Goal: Task Accomplishment & Management: Use online tool/utility

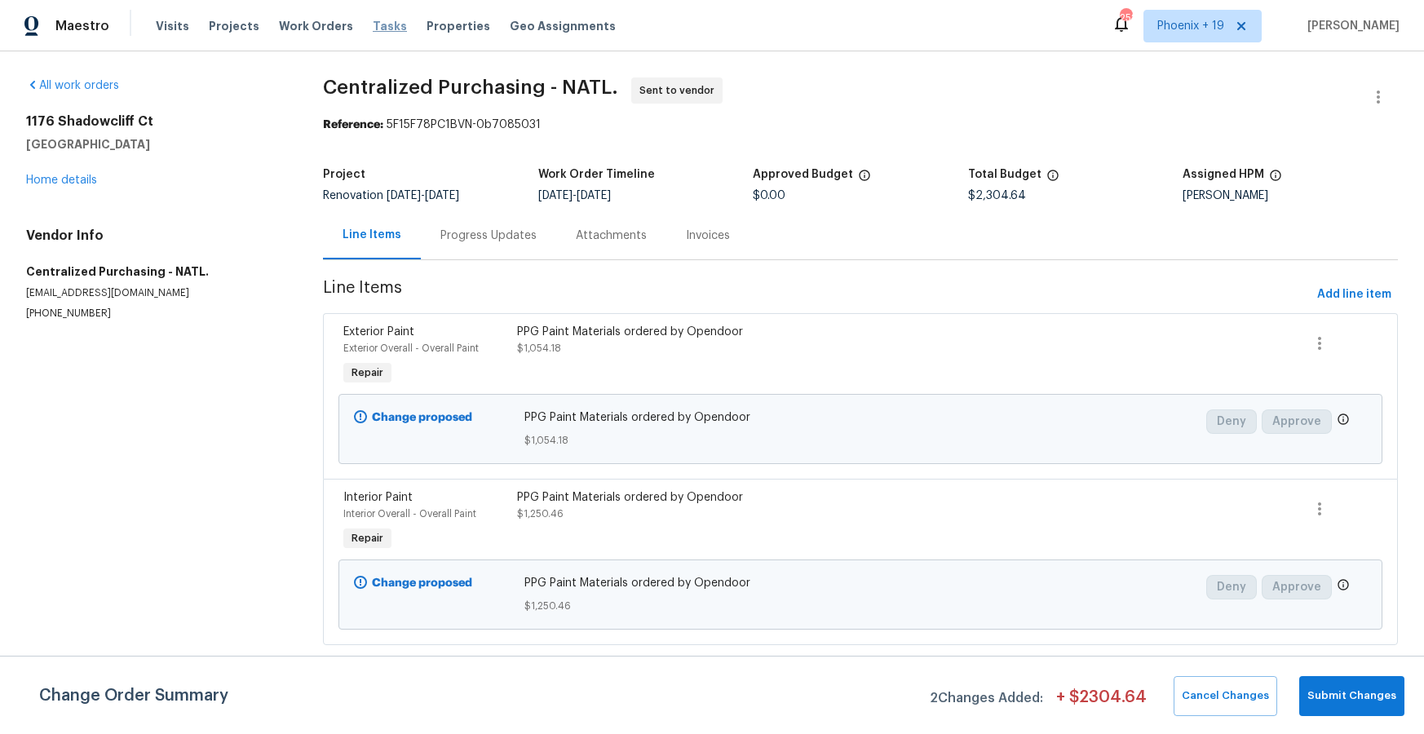
click at [373, 20] on span "Tasks" at bounding box center [390, 25] width 34 height 11
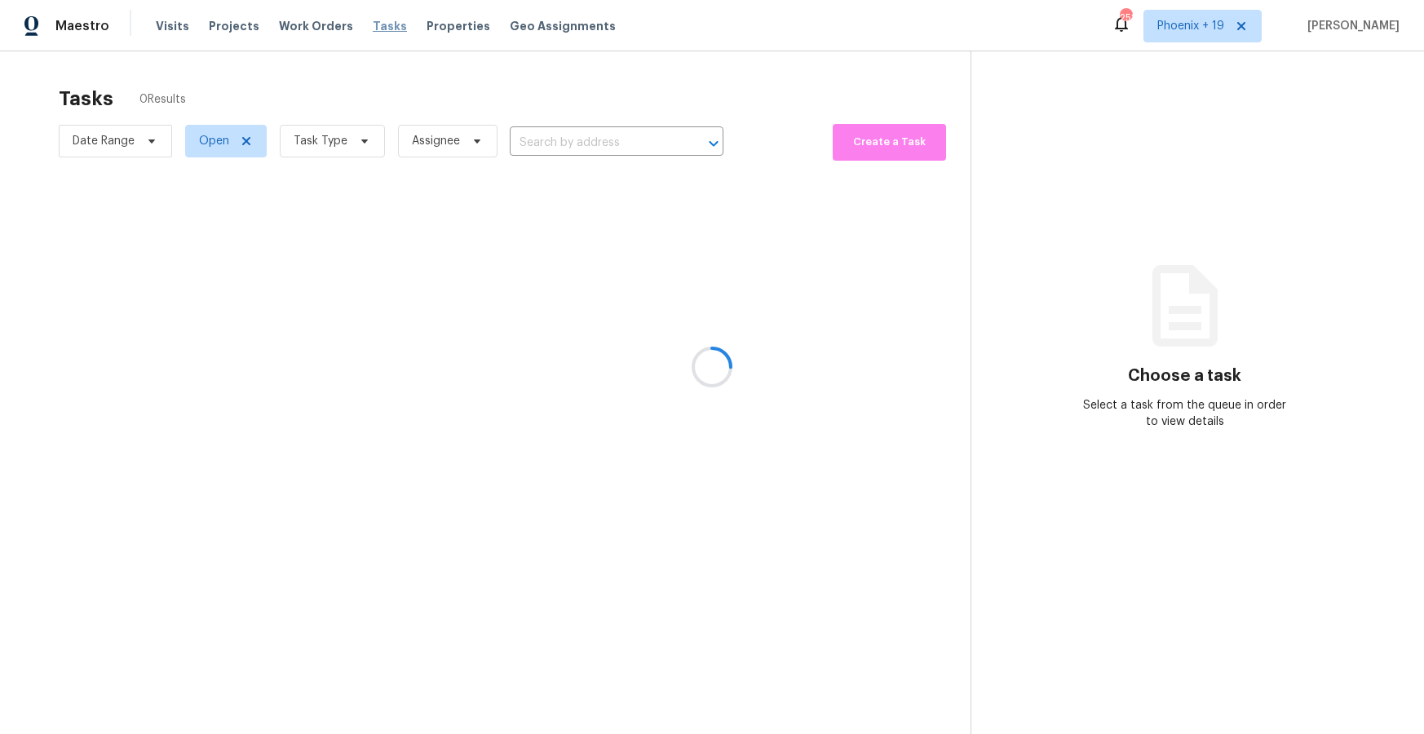
click at [327, 25] on div at bounding box center [712, 367] width 1424 height 734
click at [325, 26] on div at bounding box center [712, 367] width 1424 height 734
click at [325, 28] on div at bounding box center [712, 367] width 1424 height 734
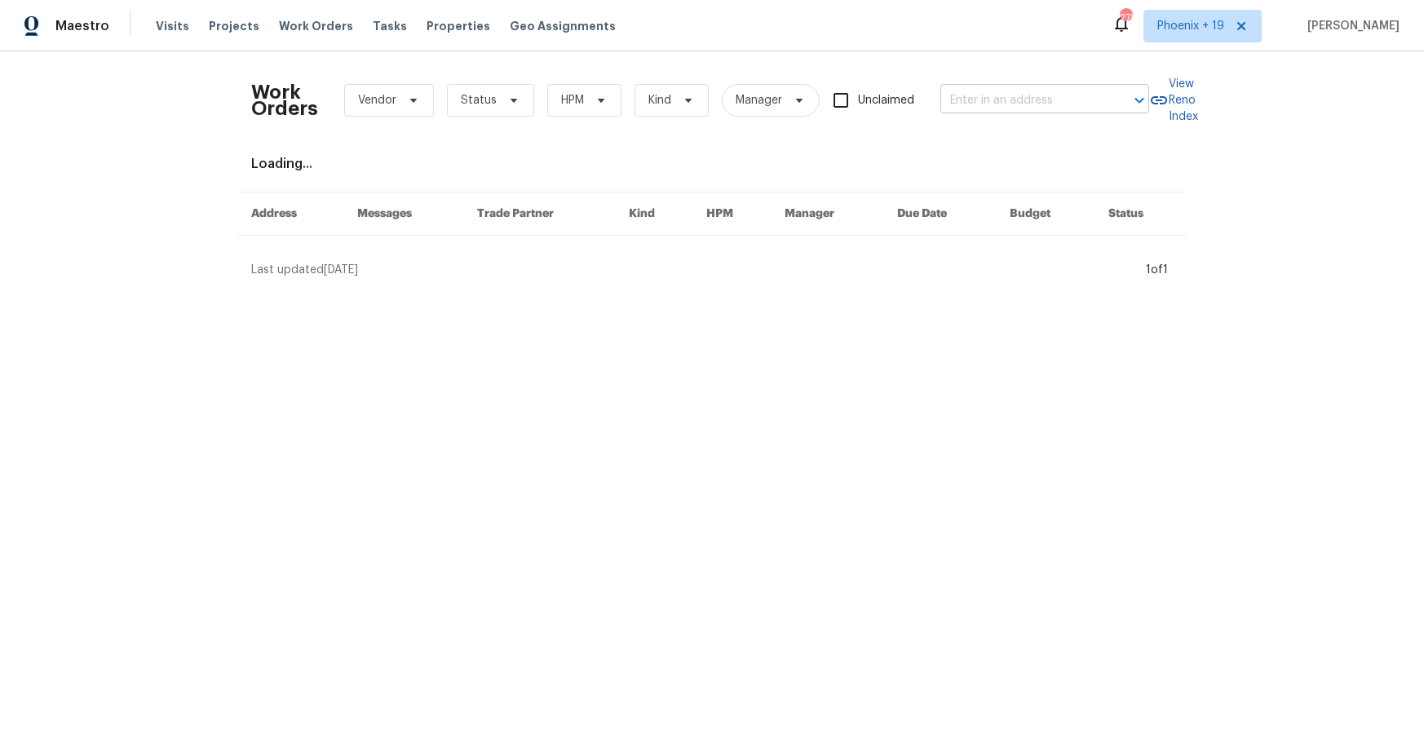
drag, startPoint x: 1014, startPoint y: 75, endPoint x: 1009, endPoint y: 86, distance: 12.4
click at [1013, 77] on div "Work Orders Vendor Status HPM Kind Manager Unclaimed ​" at bounding box center [700, 100] width 898 height 72
click at [1009, 95] on input "text" at bounding box center [1021, 100] width 163 height 25
paste input "44277 Woodland Cir, Callahan, FL 32011"
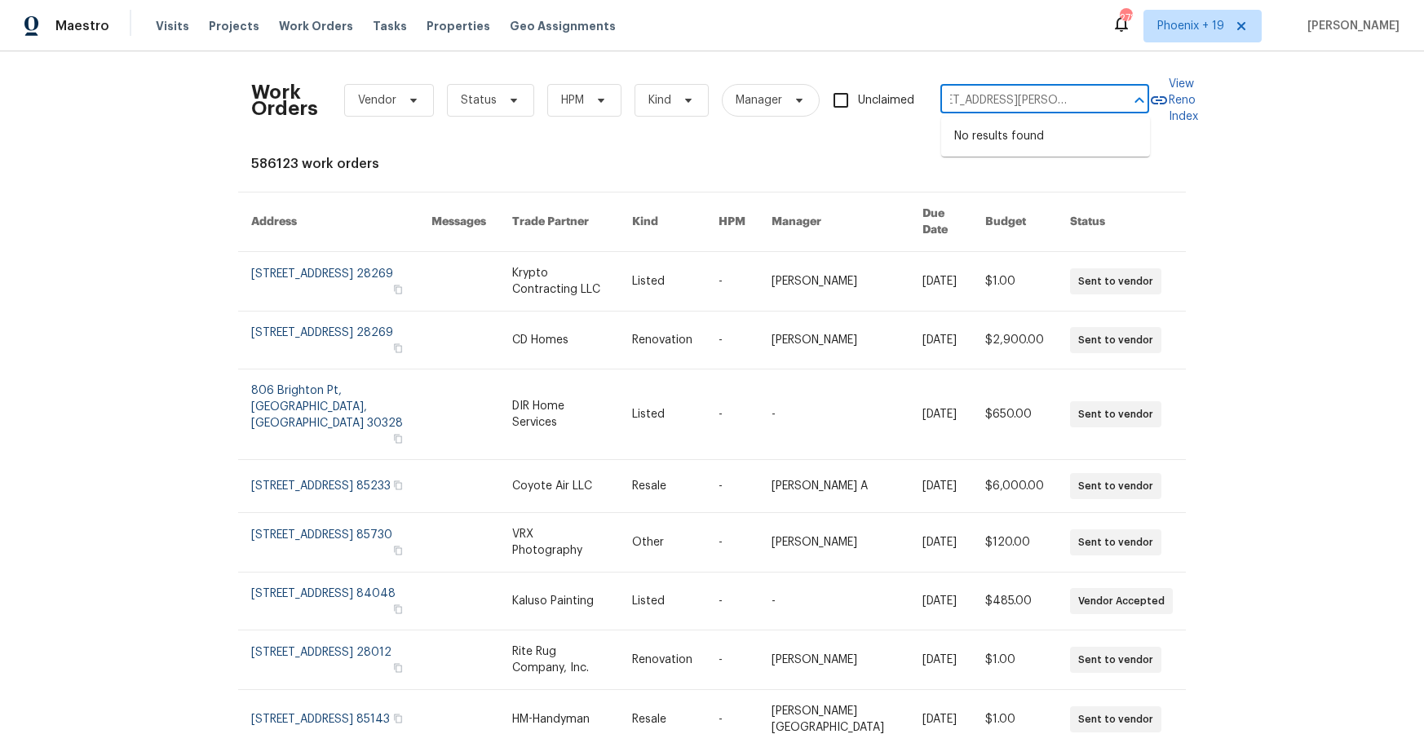
type input "44277 Woodland Cir, Callahan, FL 32011"
click at [1202, 11] on span "Phoenix + 19" at bounding box center [1202, 26] width 118 height 33
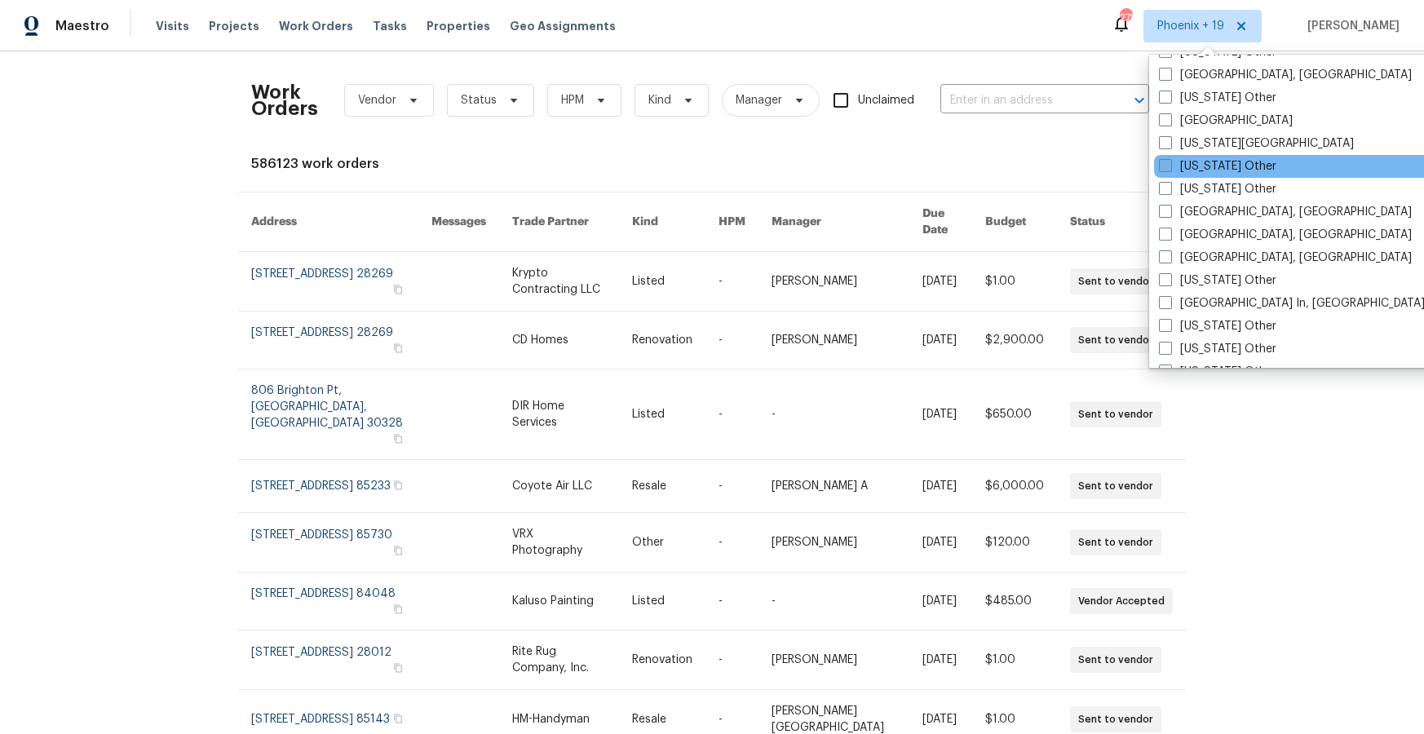
scroll to position [1211, 0]
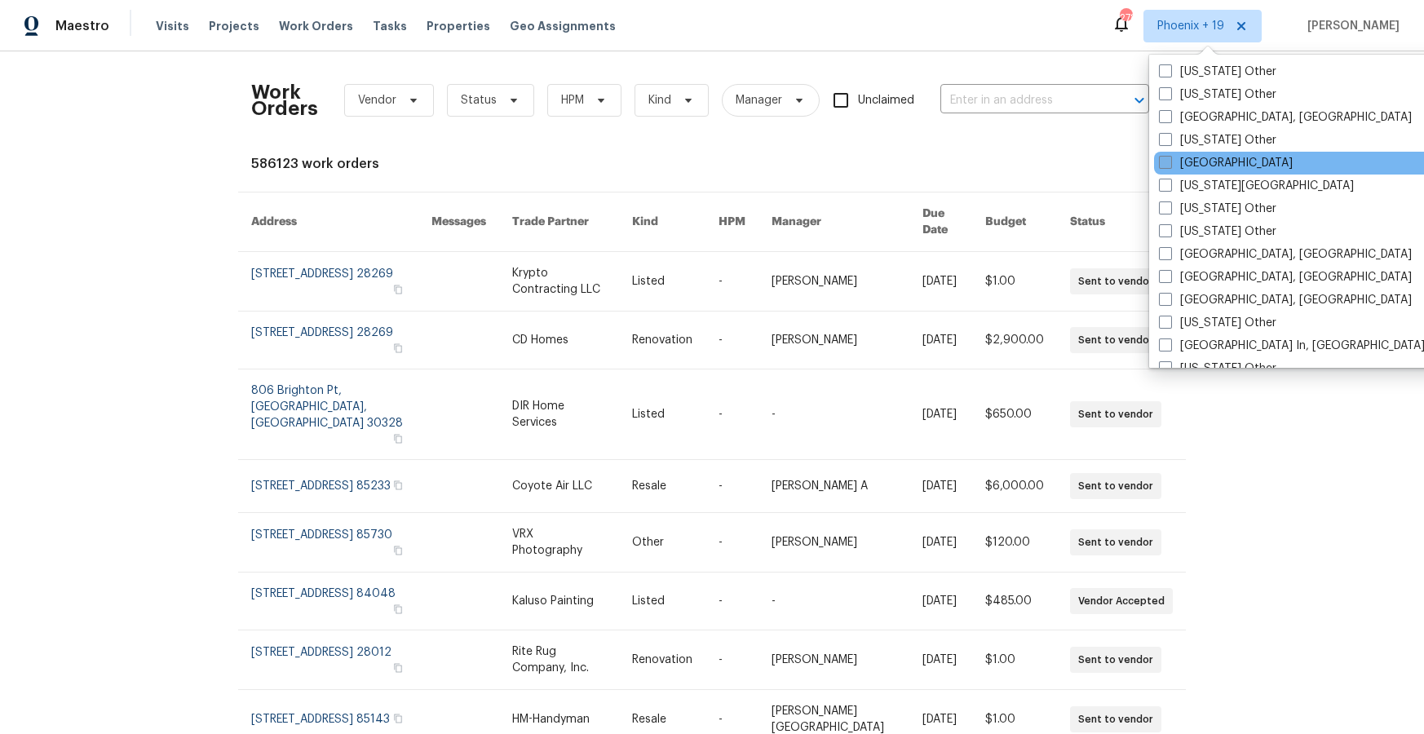
click at [1204, 160] on label "Jacksonville" at bounding box center [1226, 163] width 134 height 16
click at [1169, 160] on input "Jacksonville" at bounding box center [1164, 160] width 11 height 11
checkbox input "true"
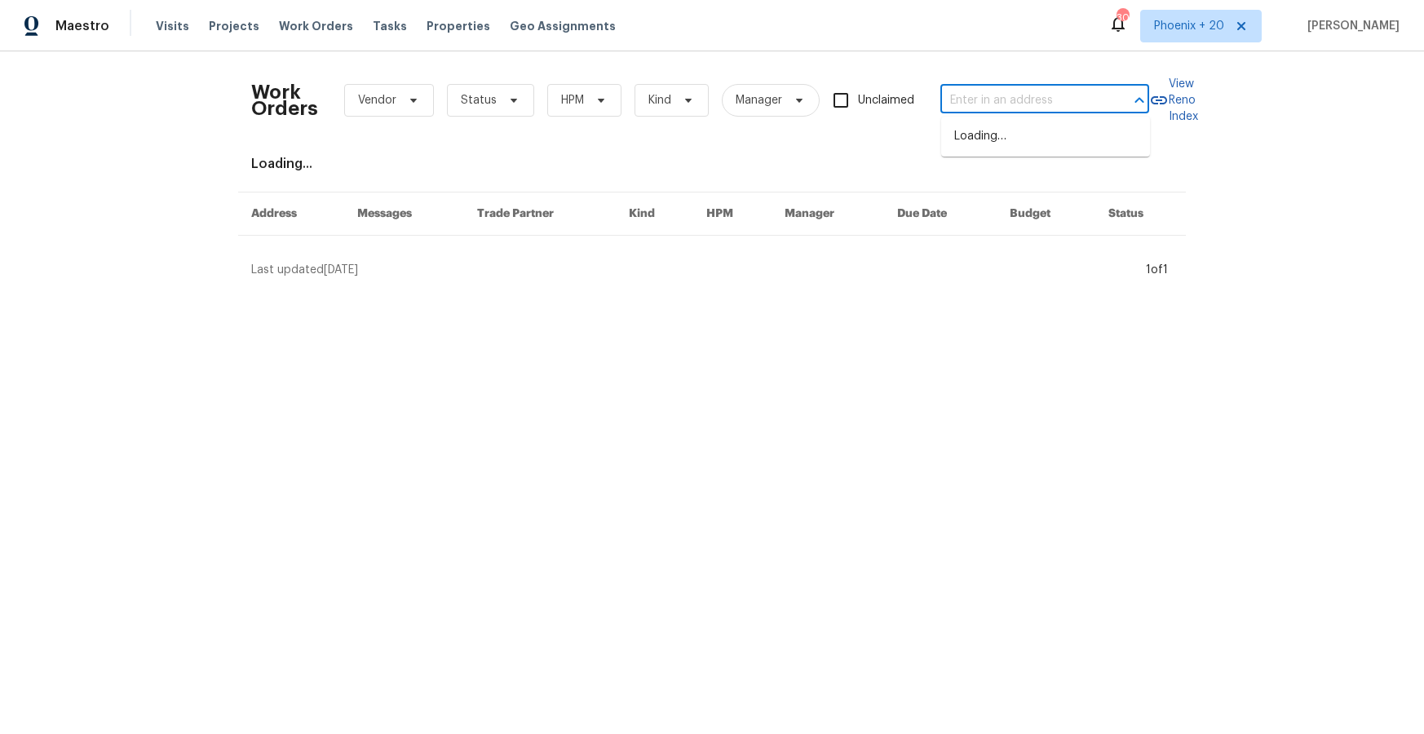
click at [1054, 88] on input "text" at bounding box center [1021, 100] width 163 height 25
paste input "44277 Woodland Cir, Callahan, FL 32011"
type input "44277 Woodland Cir, Callahan, FL 32011"
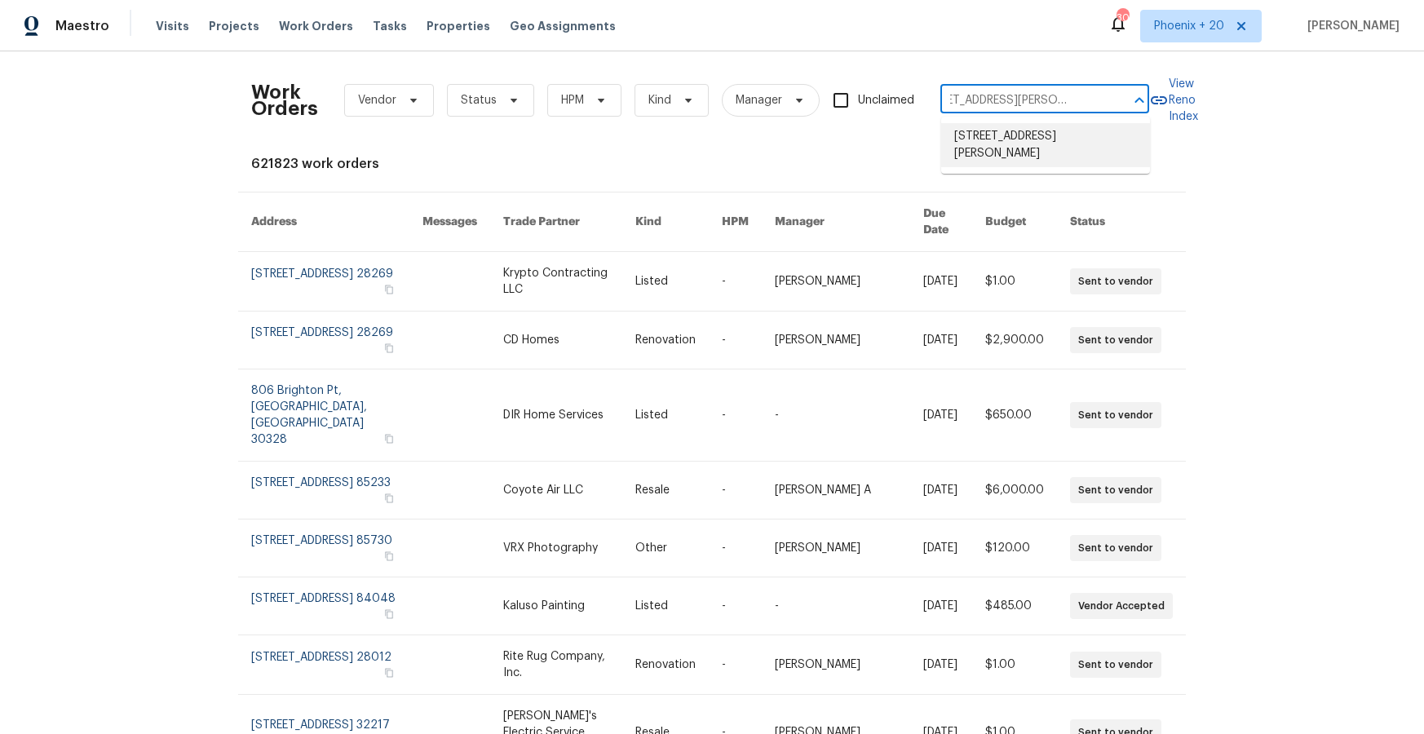
click at [1048, 130] on li "44277 Woodland Cir, Callahan, FL 32011" at bounding box center [1045, 145] width 209 height 44
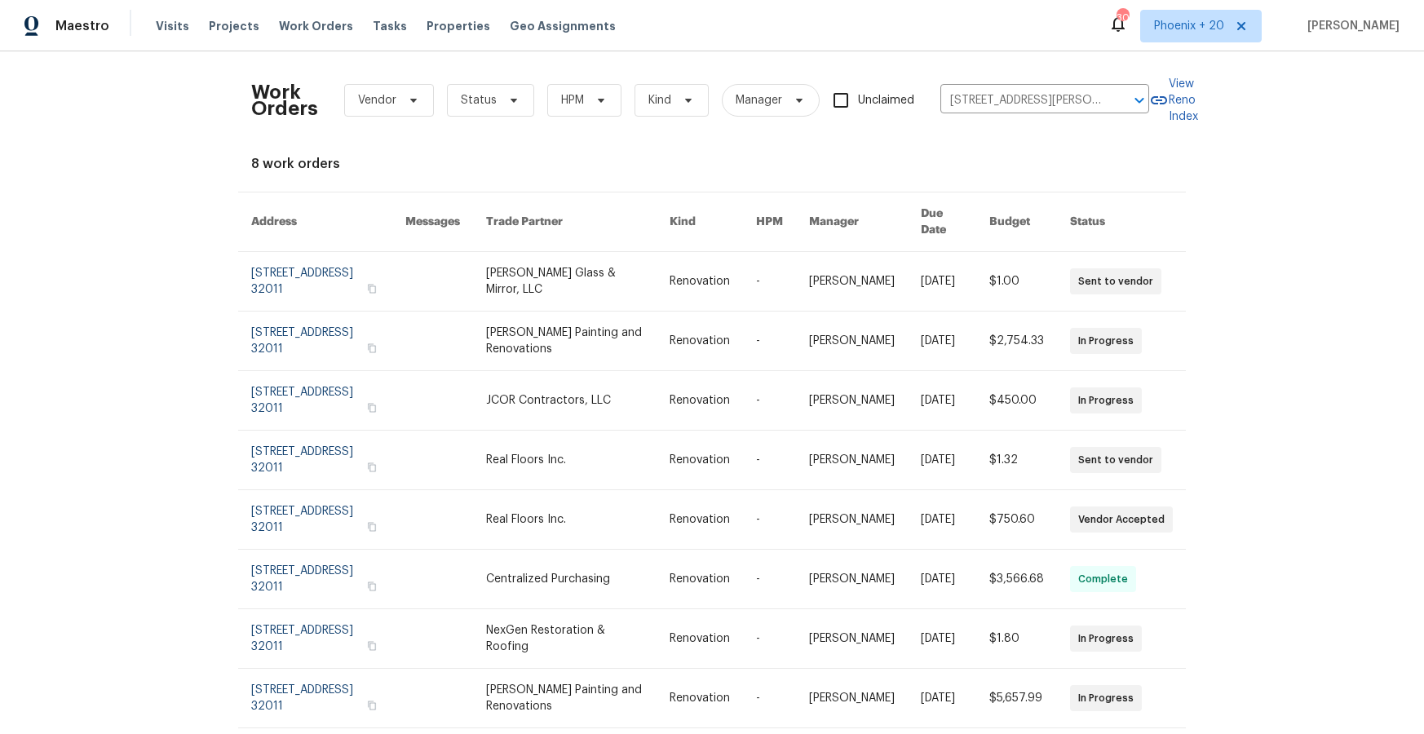
click at [523, 280] on link at bounding box center [578, 281] width 184 height 59
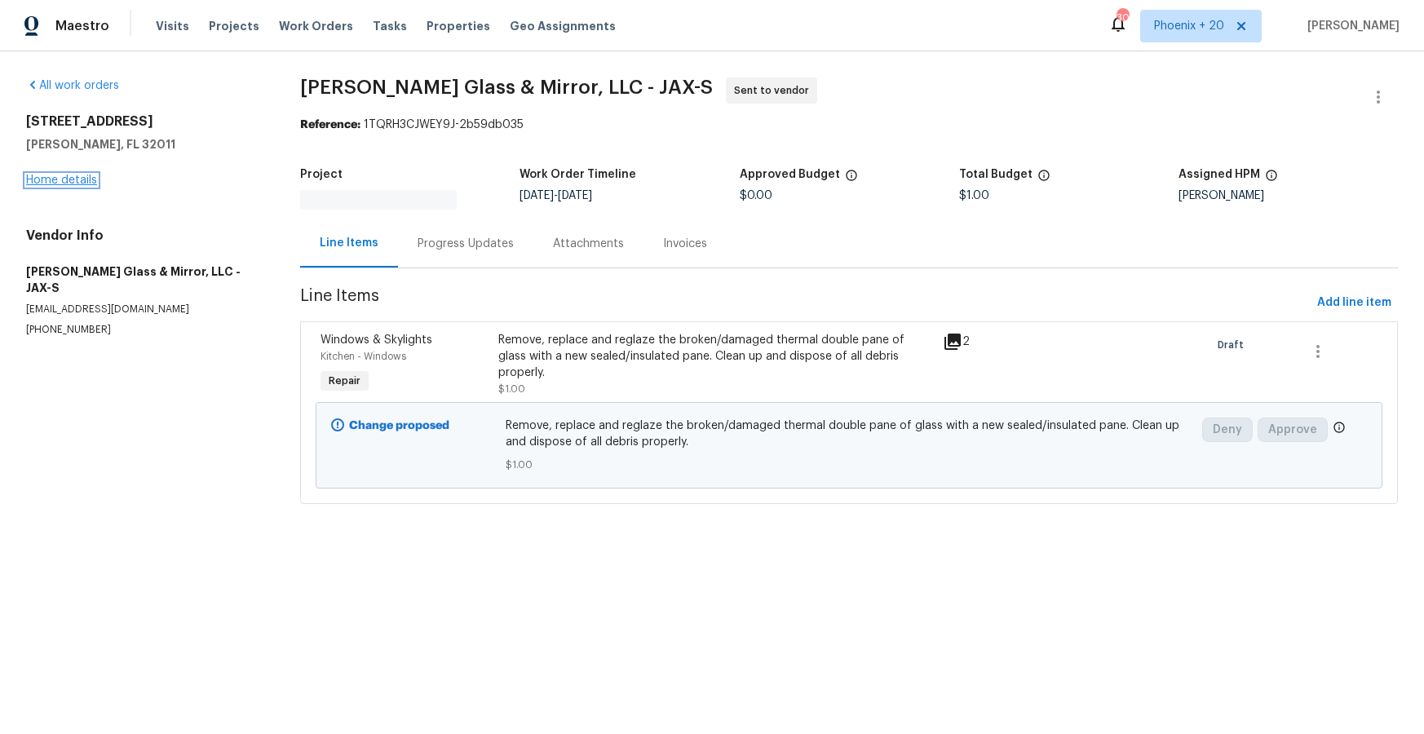
click at [44, 182] on link "Home details" at bounding box center [61, 179] width 71 height 11
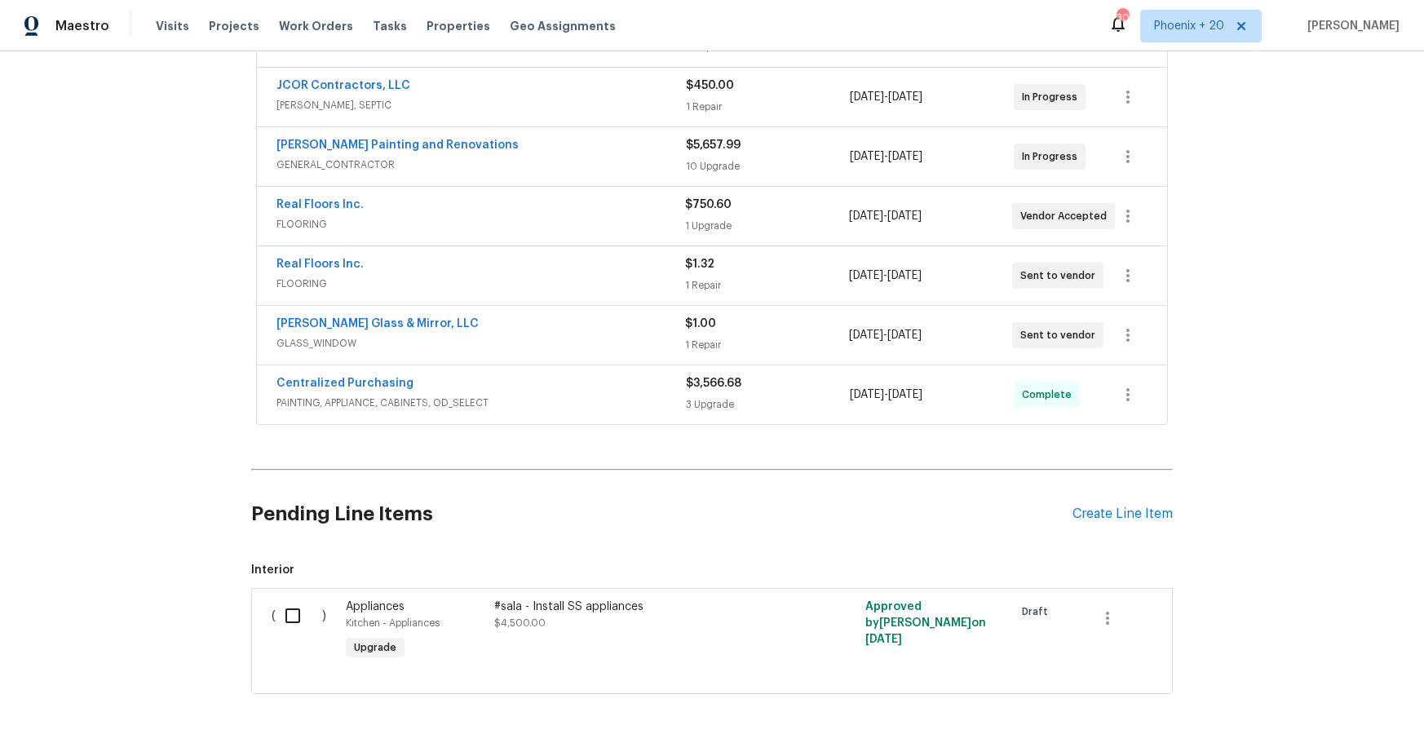
scroll to position [438, 0]
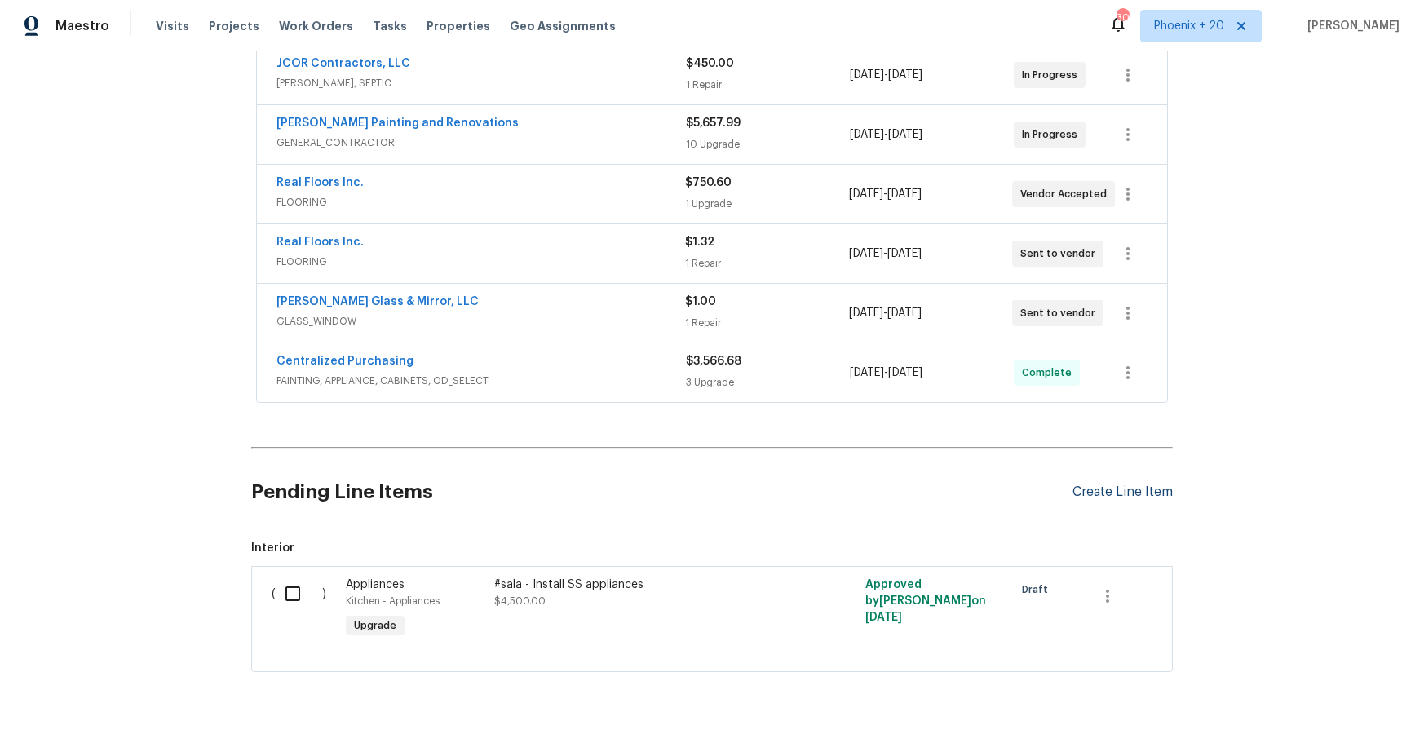
click at [1134, 492] on div "Create Line Item" at bounding box center [1122, 491] width 100 height 15
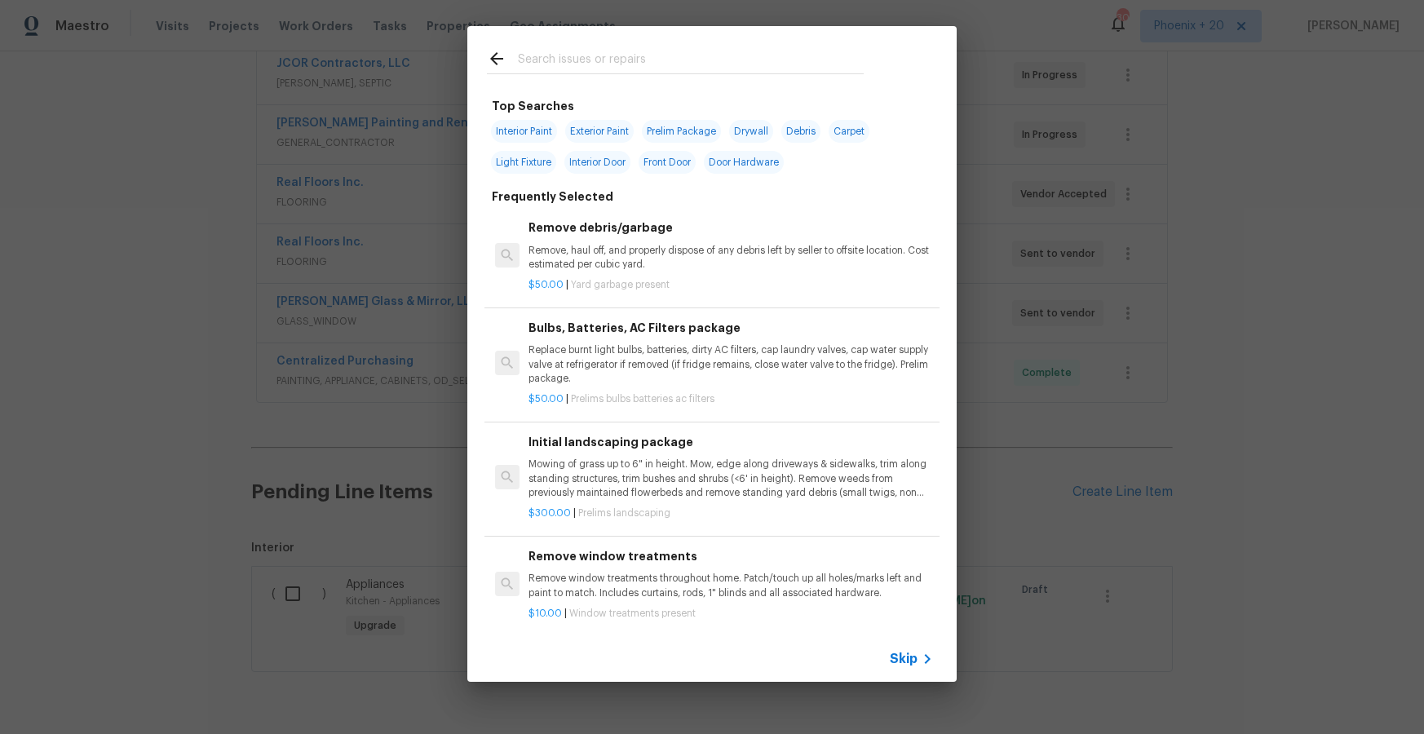
click at [589, 46] on div at bounding box center [675, 58] width 416 height 64
click at [590, 47] on div at bounding box center [675, 58] width 416 height 64
click at [593, 51] on input "text" at bounding box center [691, 61] width 346 height 24
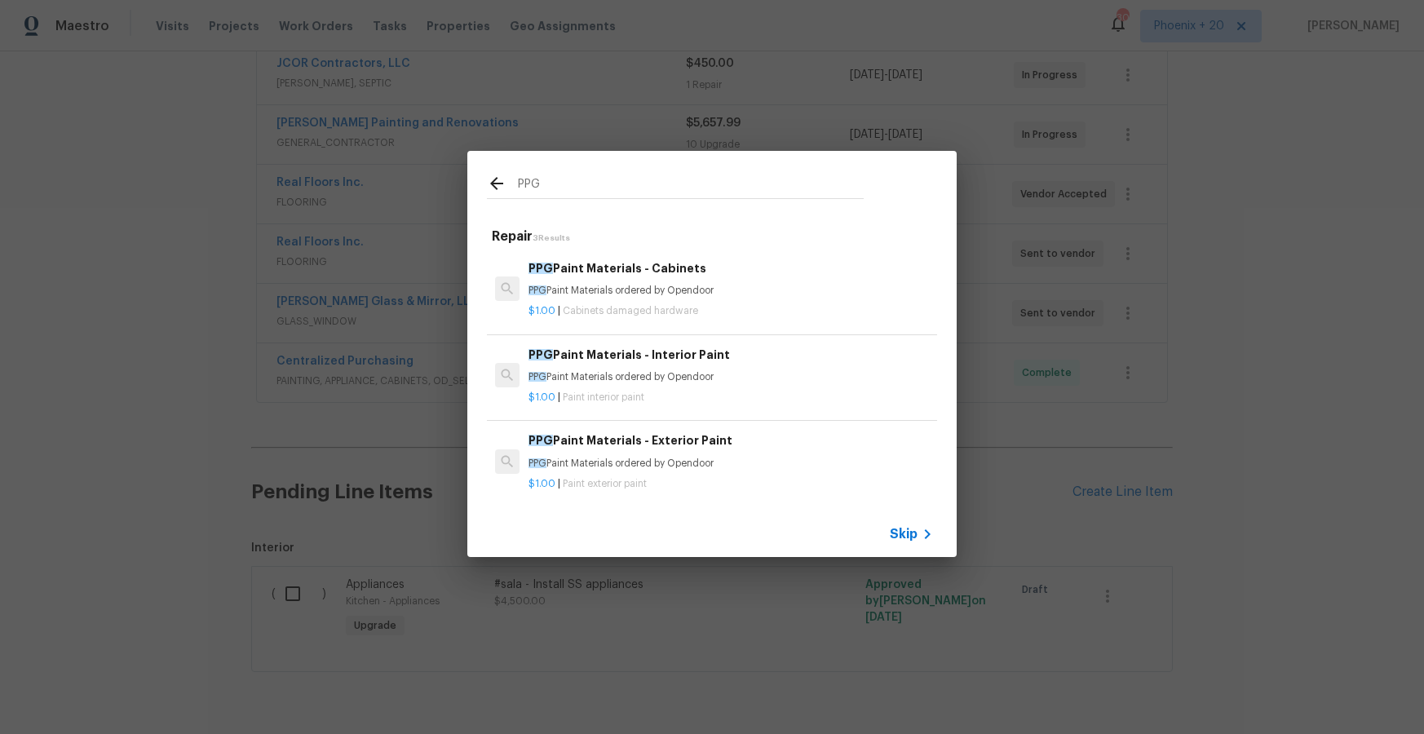
type input "PPG"
click at [744, 433] on h6 "PPG Paint Materials - Exterior Paint" at bounding box center [730, 440] width 404 height 18
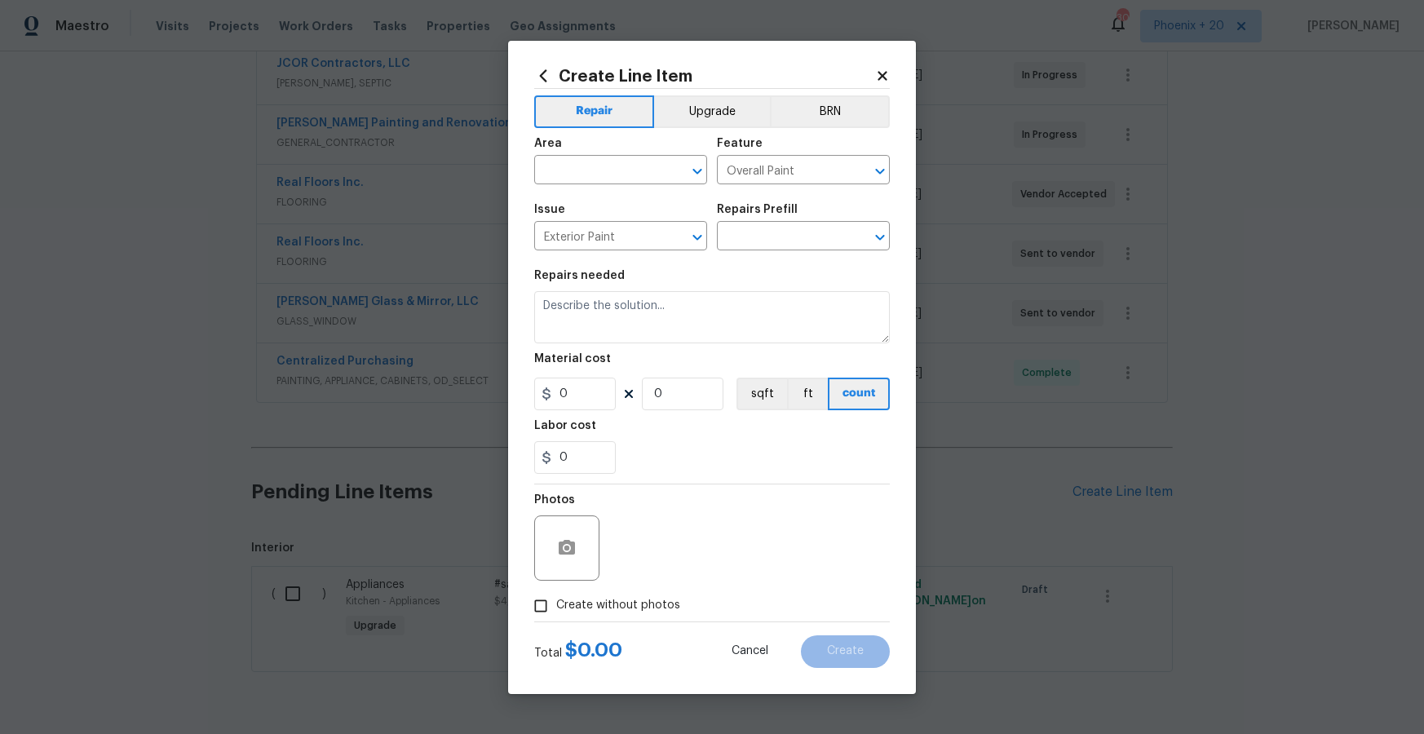
type input "PPG Paint Materials - Exterior Paint $1.00"
type textarea "PPG Paint Materials ordered by Opendoor"
type input "1"
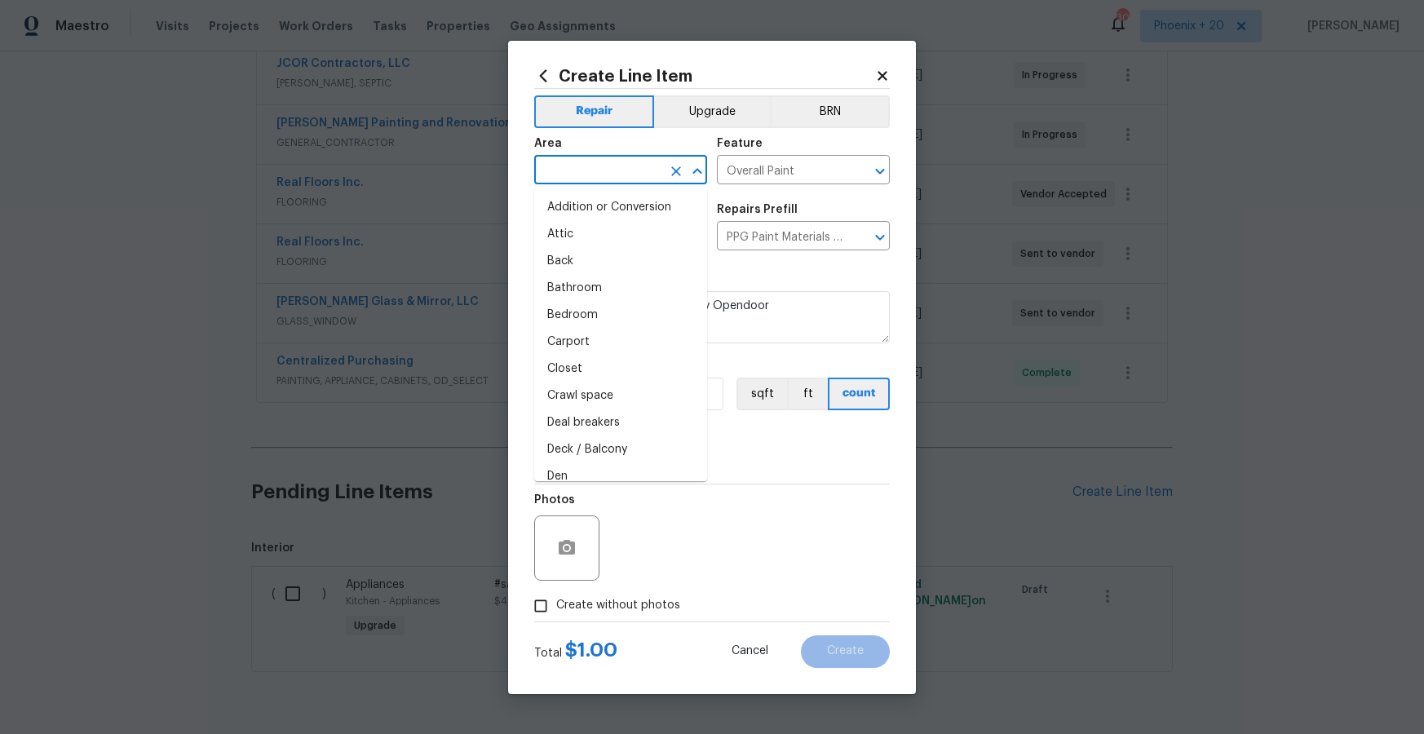
click at [572, 164] on input "text" at bounding box center [597, 171] width 127 height 25
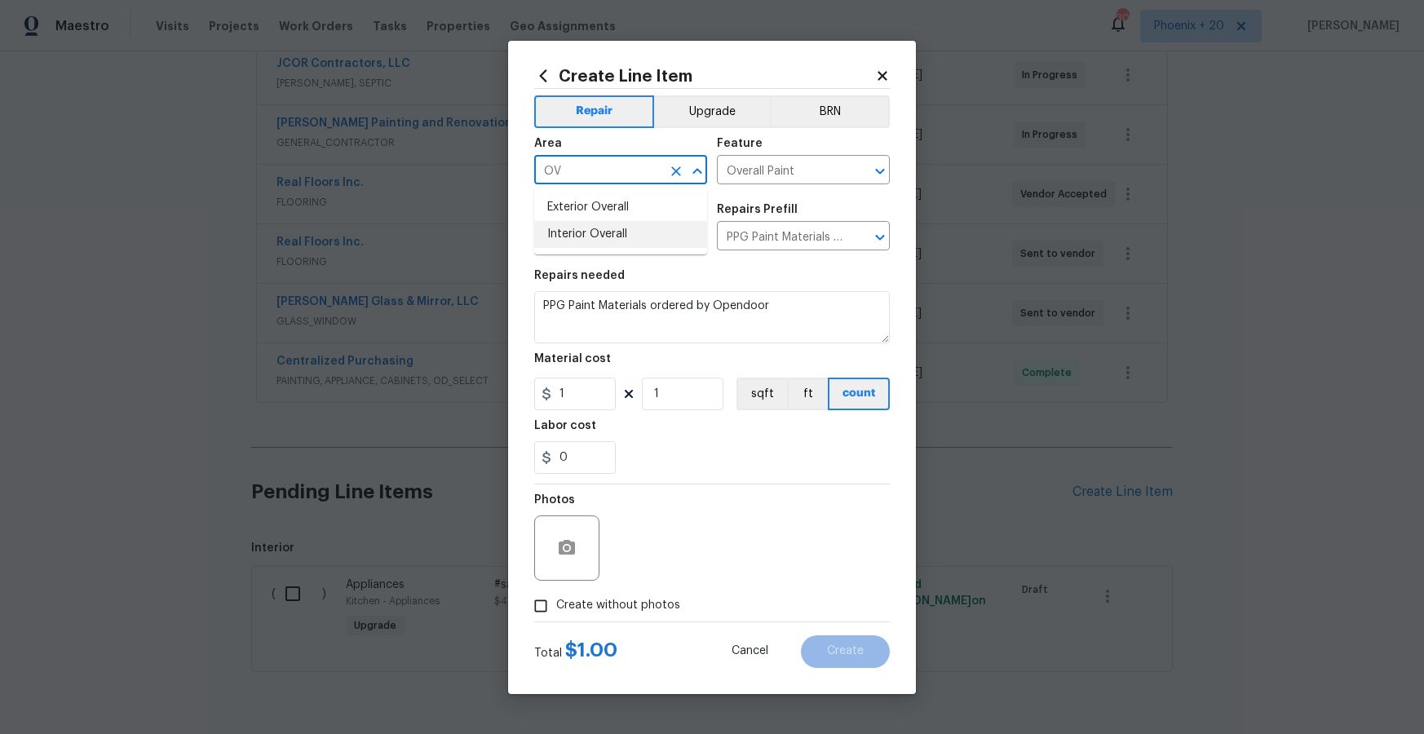
click at [596, 233] on li "Interior Overall" at bounding box center [620, 234] width 173 height 27
type input "Interior Overall"
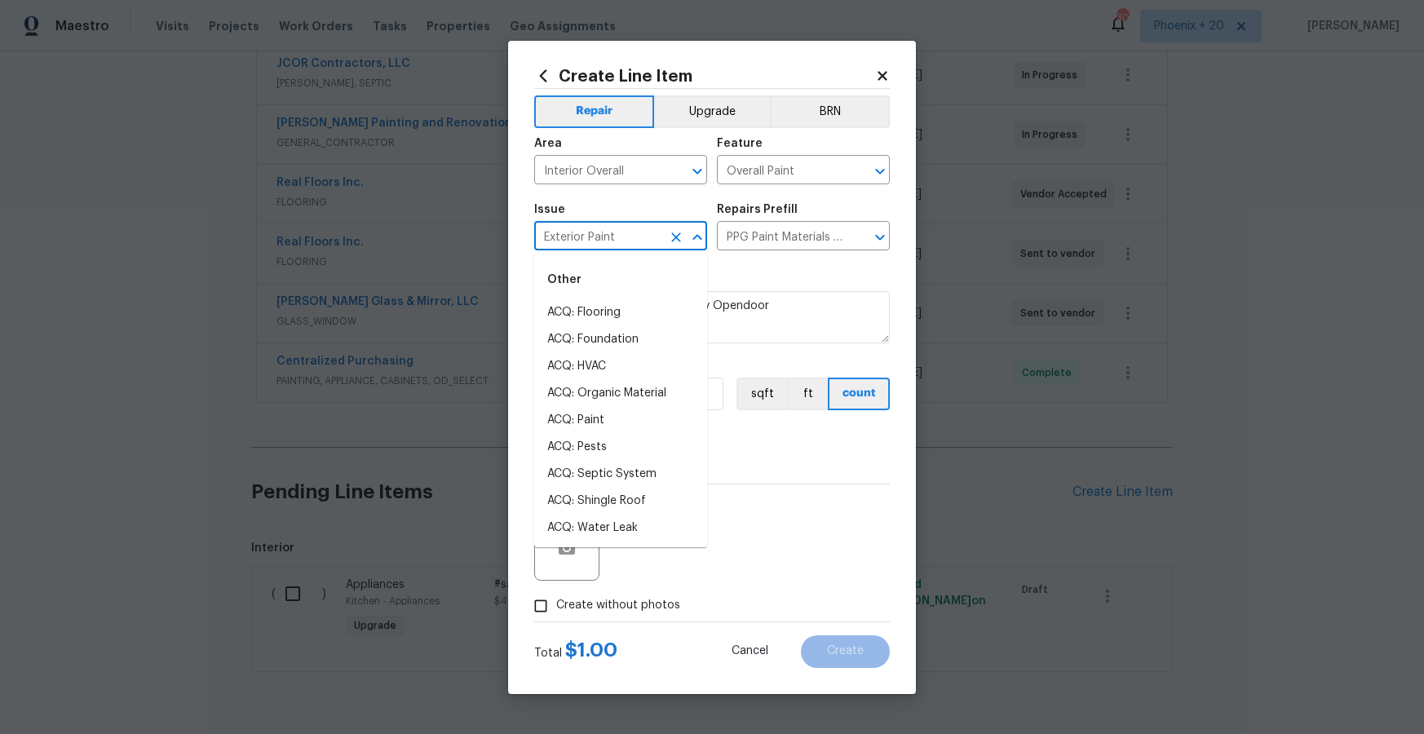
click at [596, 233] on input "Exterior Paint" at bounding box center [597, 237] width 127 height 25
click at [676, 170] on icon "Clear" at bounding box center [676, 171] width 10 height 10
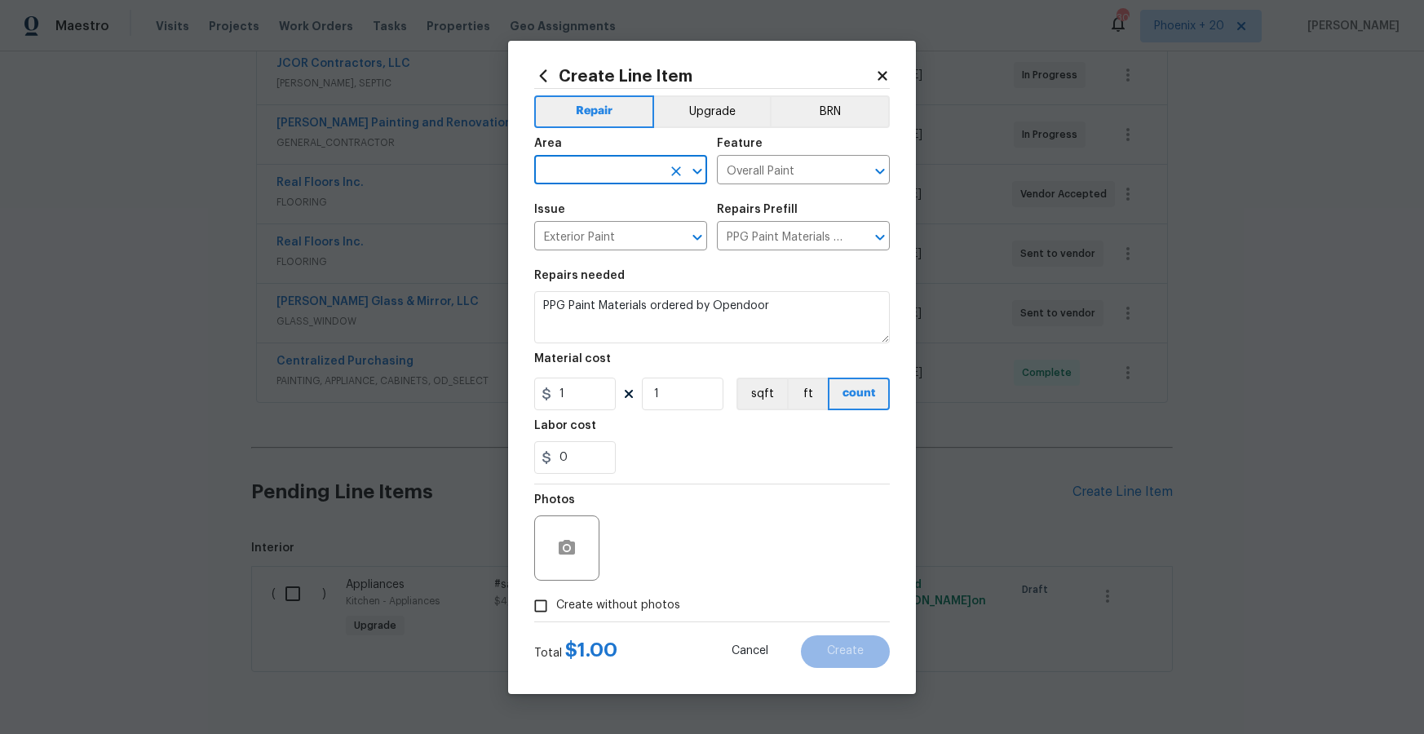
click at [616, 171] on input "text" at bounding box center [597, 171] width 127 height 25
click at [614, 208] on li "Exterior Overall" at bounding box center [620, 207] width 173 height 27
type input "Exterior Overall"
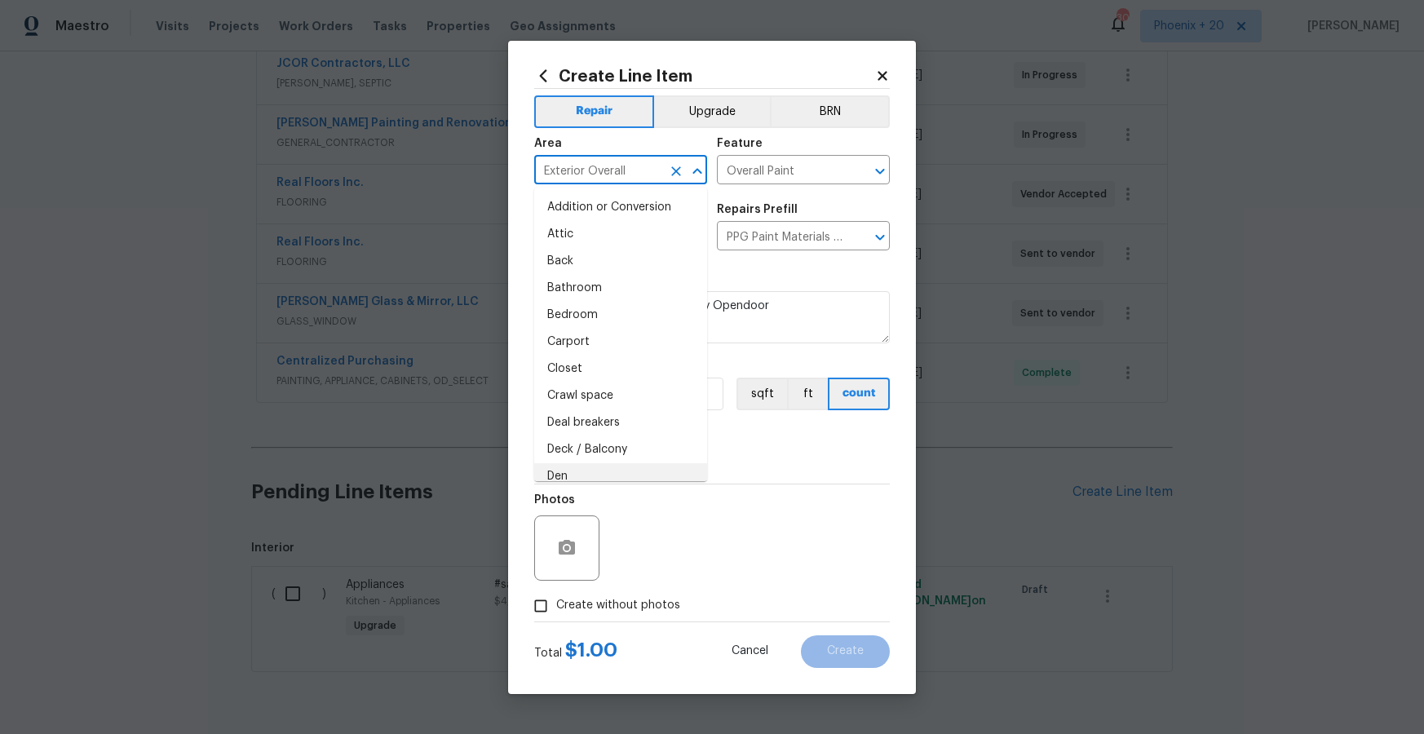
click at [731, 602] on div "Create without photos" at bounding box center [711, 605] width 355 height 31
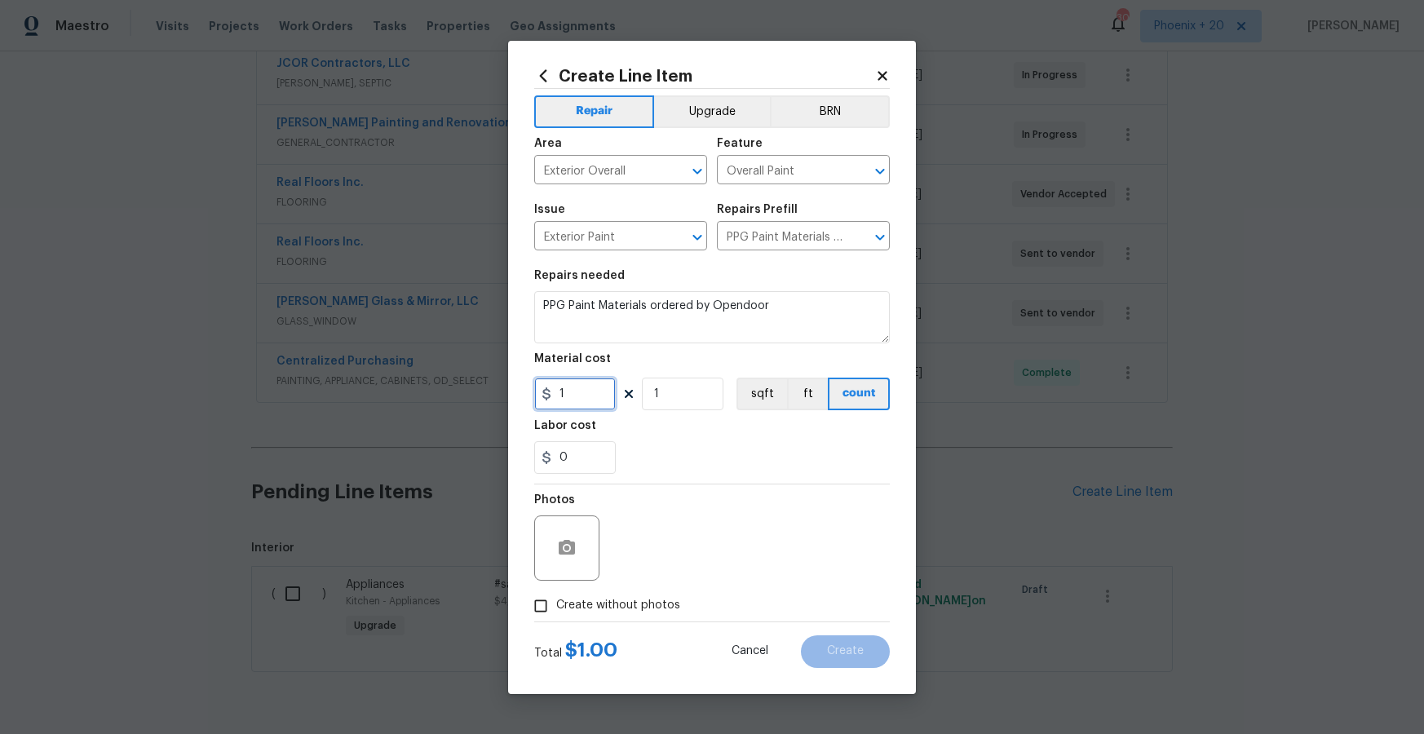
click at [581, 383] on input "1" at bounding box center [575, 393] width 82 height 33
type input "105.67"
click at [596, 598] on span "Create without photos" at bounding box center [618, 605] width 124 height 17
click at [556, 598] on input "Create without photos" at bounding box center [540, 605] width 31 height 31
checkbox input "true"
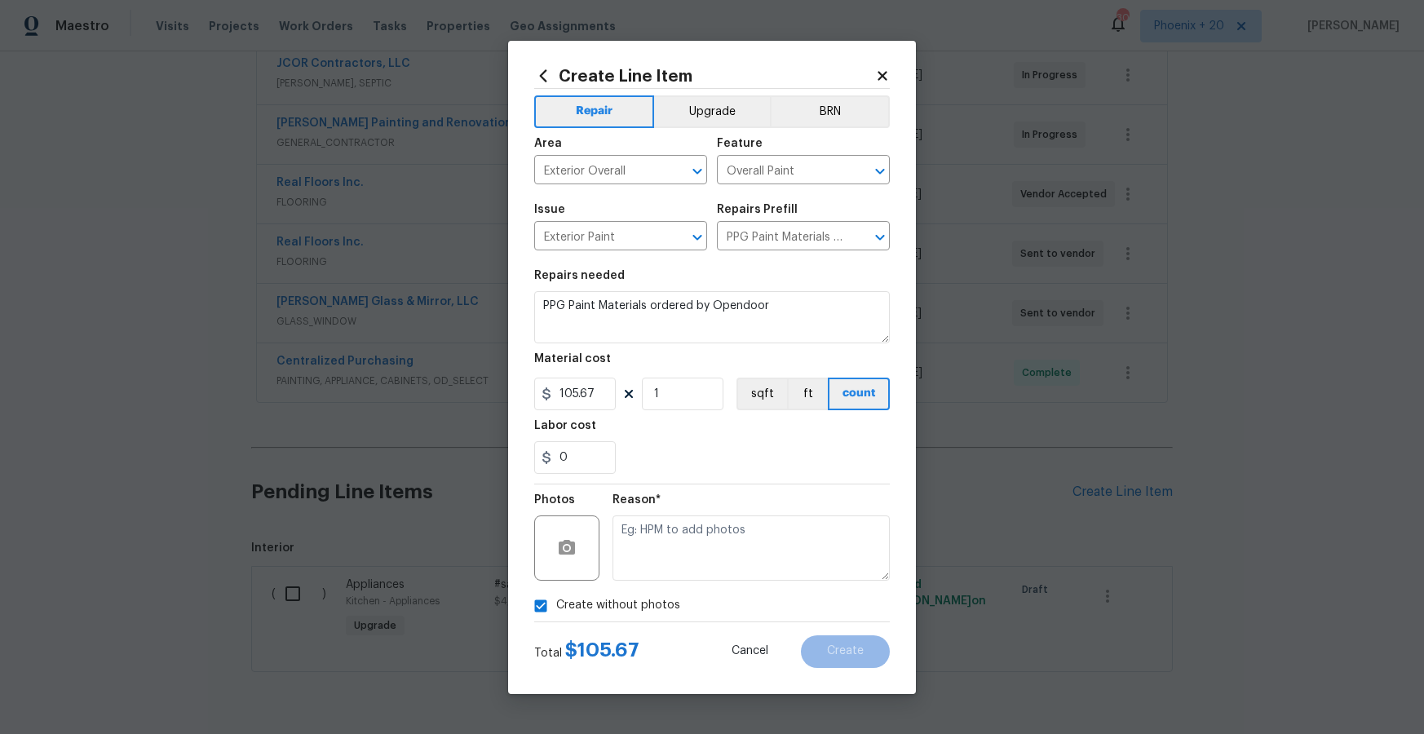
click at [651, 563] on textarea at bounding box center [750, 547] width 277 height 65
type textarea "NA"
click at [844, 647] on span "Create" at bounding box center [845, 651] width 37 height 12
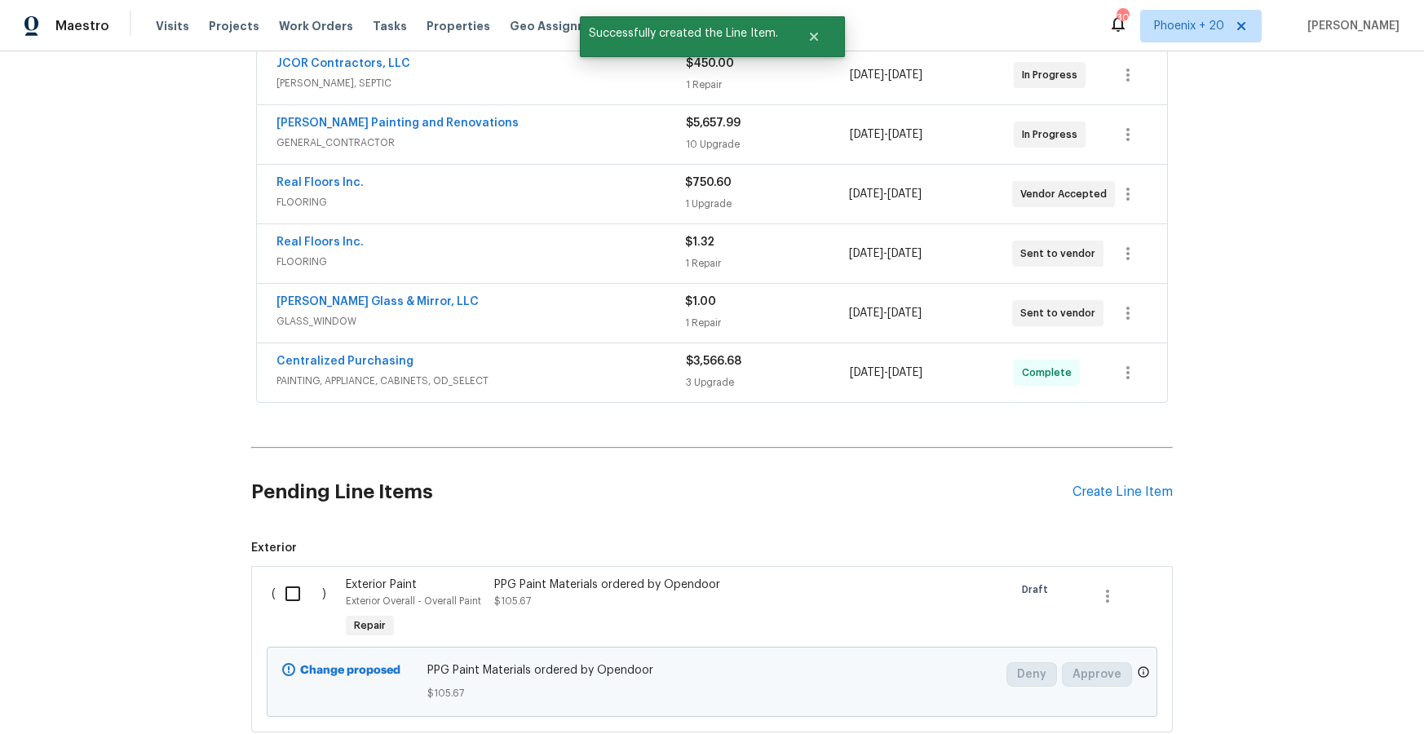
scroll to position [689, 0]
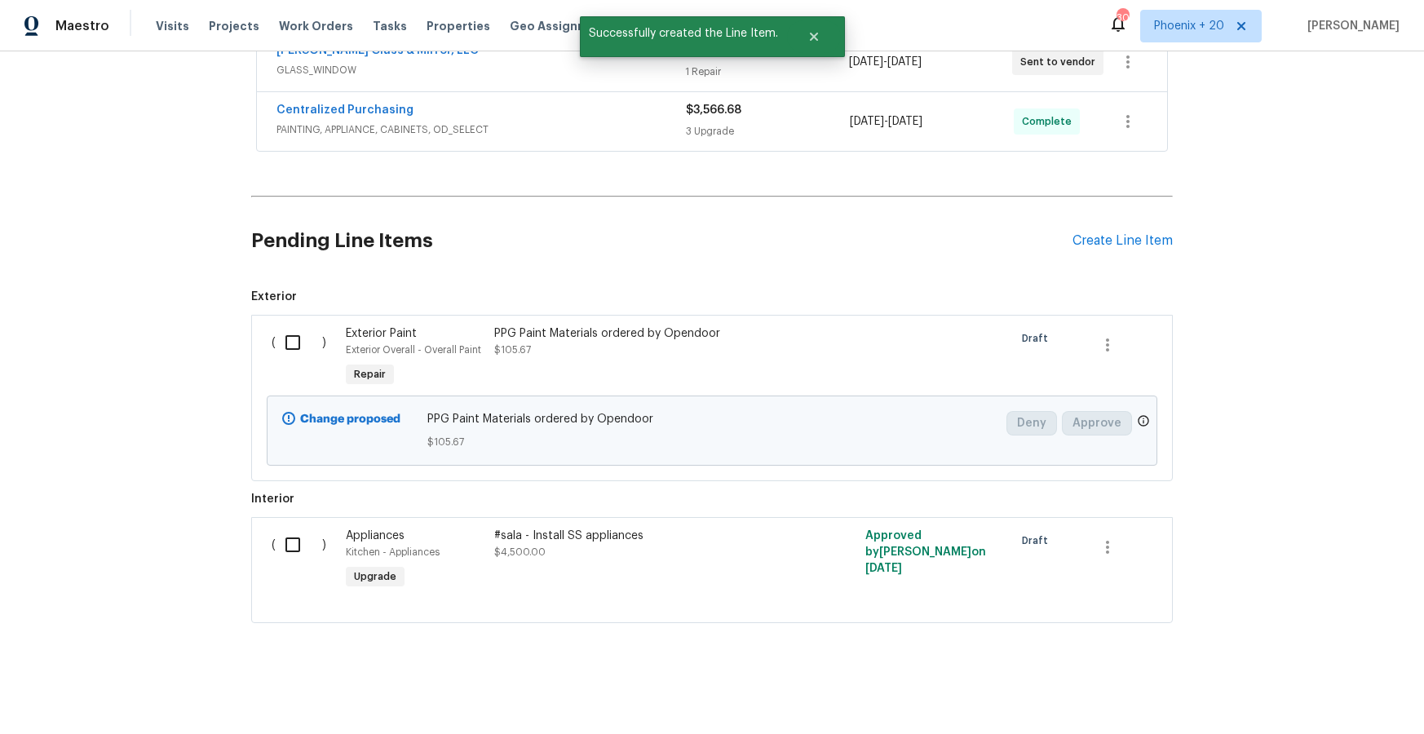
click at [285, 343] on input "checkbox" at bounding box center [299, 342] width 46 height 34
checkbox input "true"
click at [1318, 687] on span "Create Work Order" at bounding box center [1330, 693] width 108 height 20
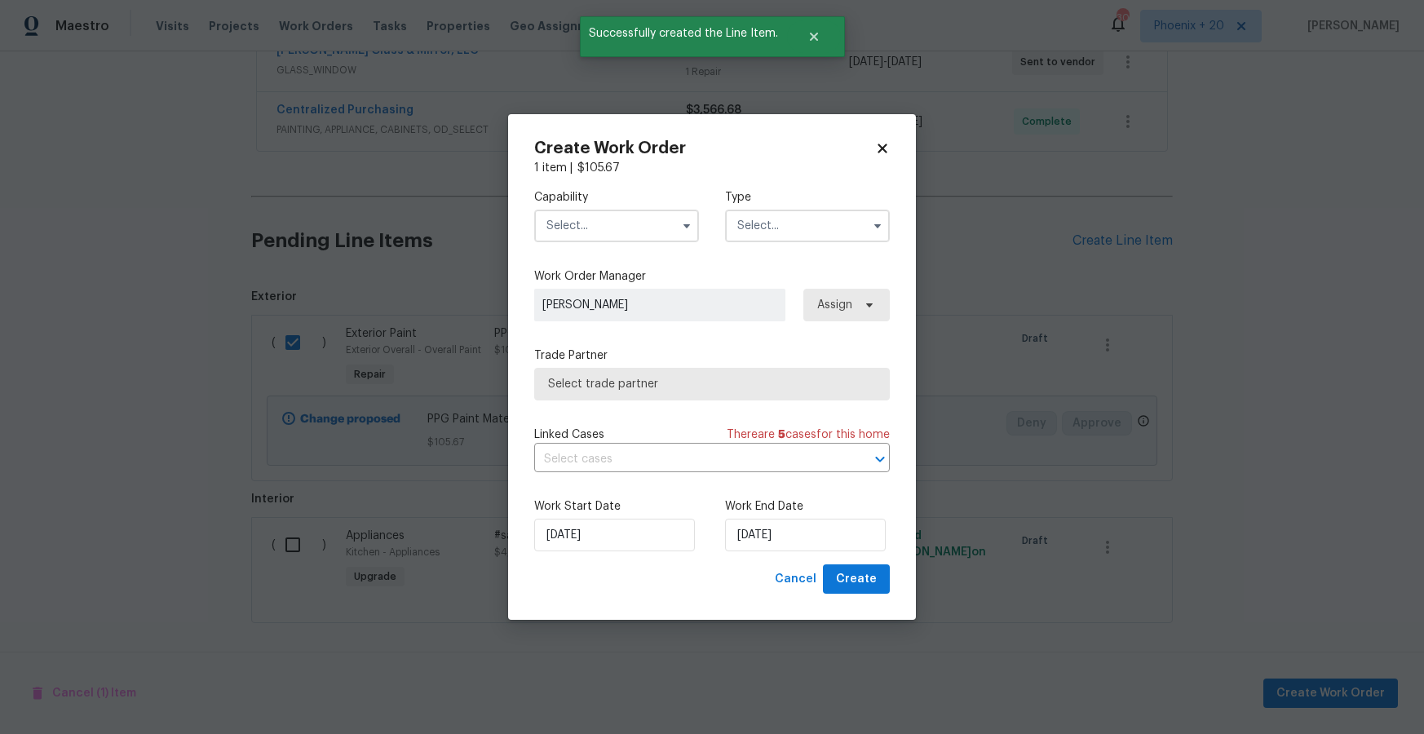
click at [601, 216] on input "text" at bounding box center [616, 226] width 165 height 33
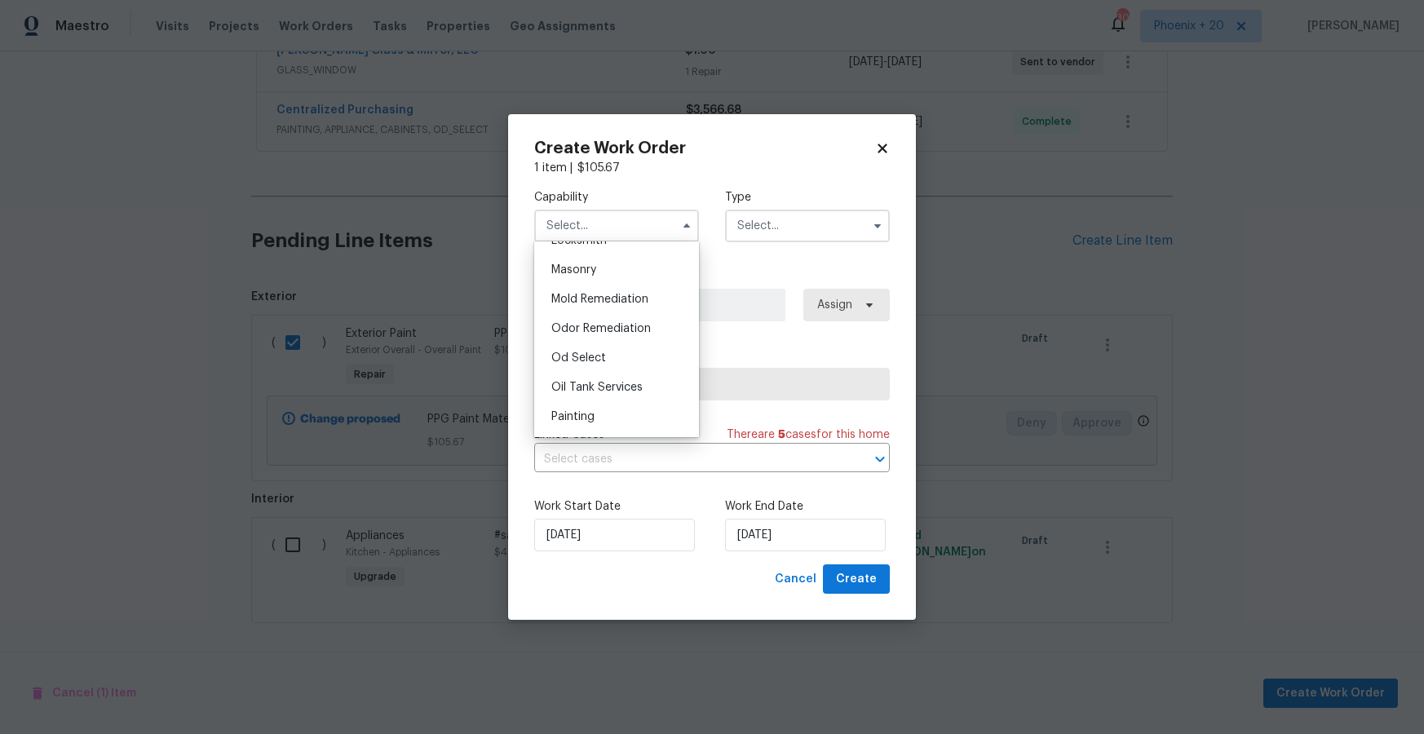
scroll to position [1242, 0]
click at [607, 393] on div "Painting" at bounding box center [616, 387] width 157 height 29
type input "Painting"
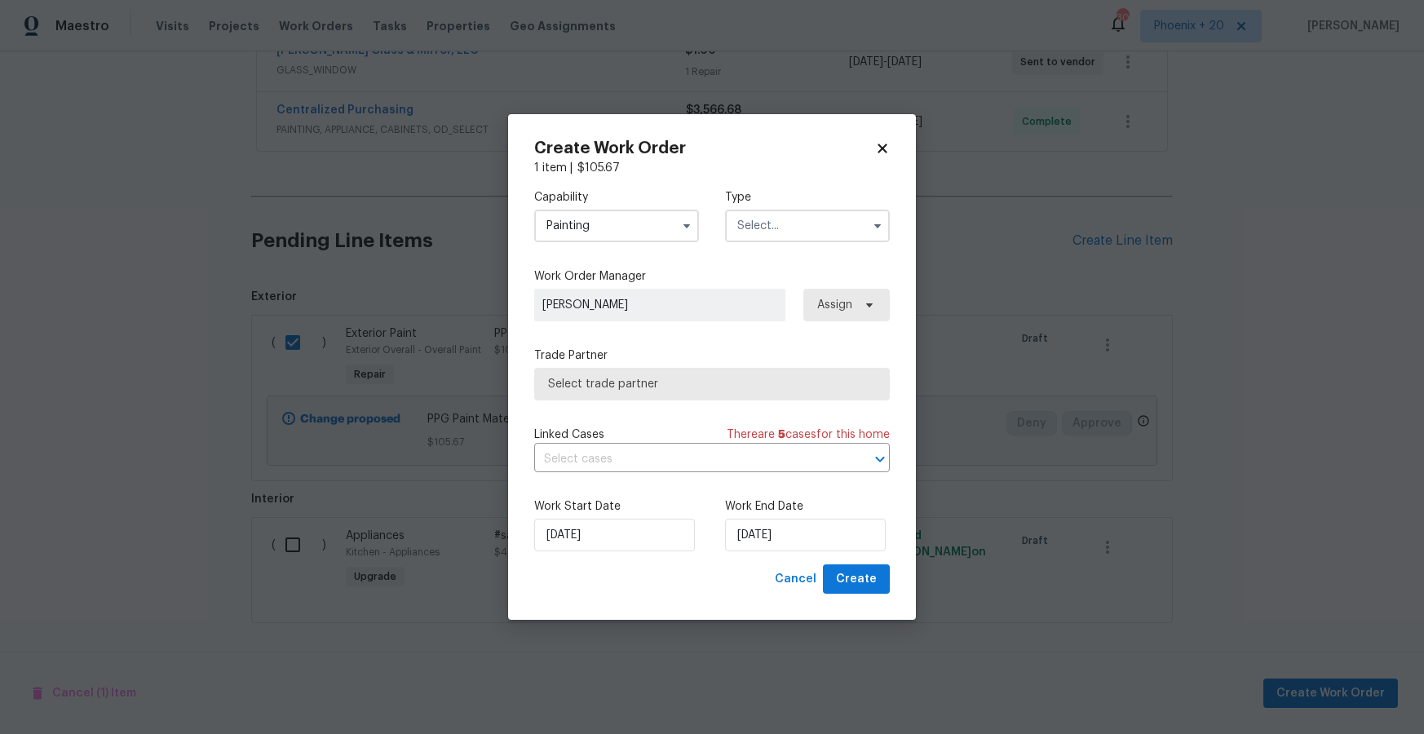
drag, startPoint x: 781, startPoint y: 222, endPoint x: 778, endPoint y: 236, distance: 14.2
click at [781, 223] on input "text" at bounding box center [807, 226] width 165 height 33
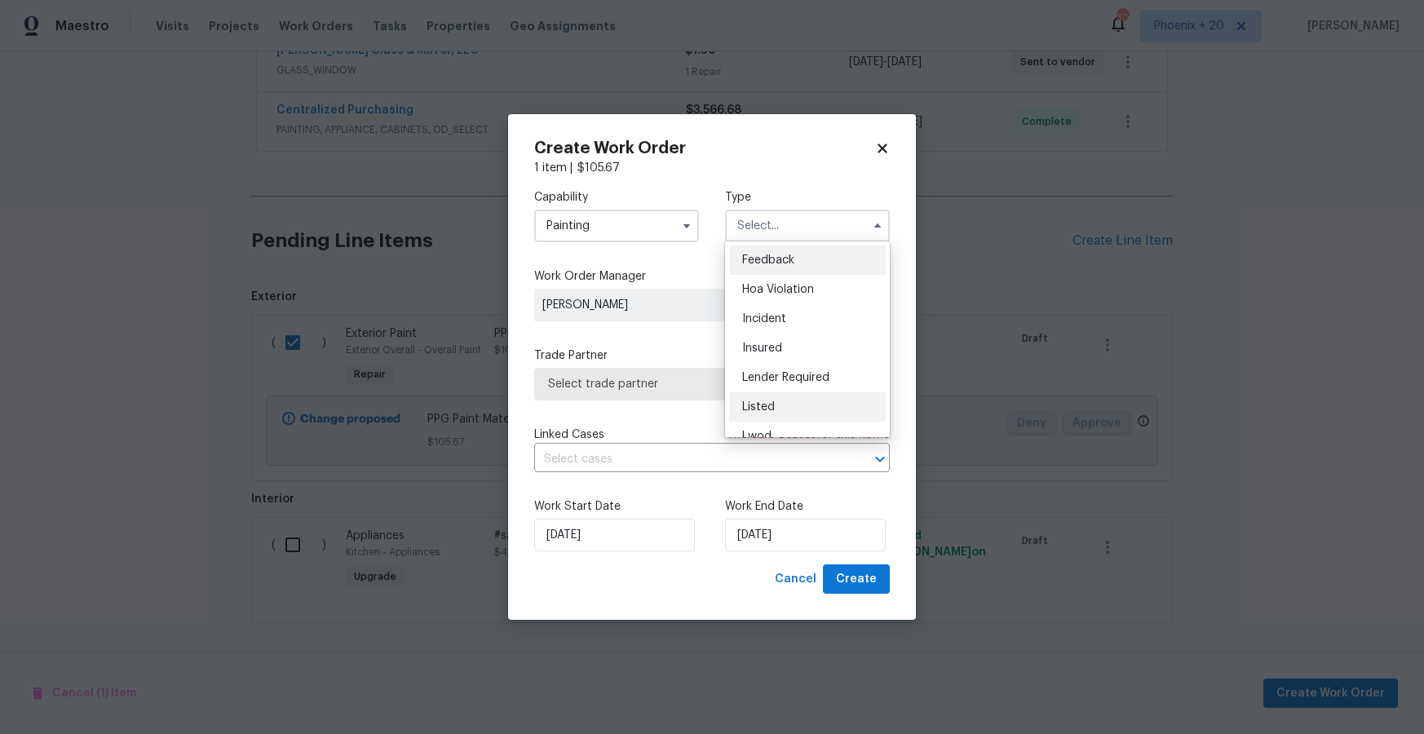
scroll to position [194, 0]
drag, startPoint x: 806, startPoint y: 335, endPoint x: 841, endPoint y: 305, distance: 46.9
click at [806, 335] on div "Renovation" at bounding box center [807, 330] width 157 height 29
type input "Renovation"
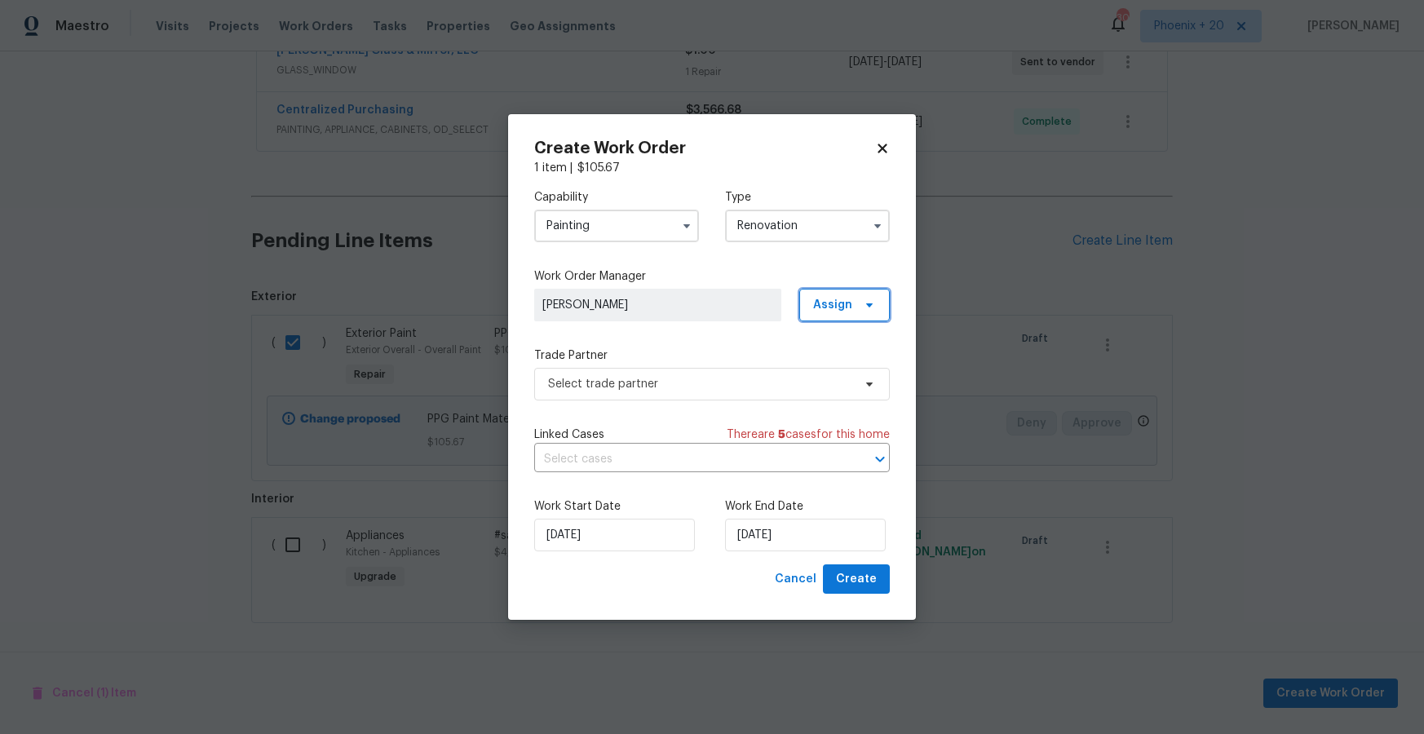
drag, startPoint x: 842, startPoint y: 304, endPoint x: 832, endPoint y: 331, distance: 28.6
click at [842, 304] on span "Assign" at bounding box center [832, 305] width 39 height 16
click at [832, 366] on div "Assign to me" at bounding box center [846, 373] width 71 height 16
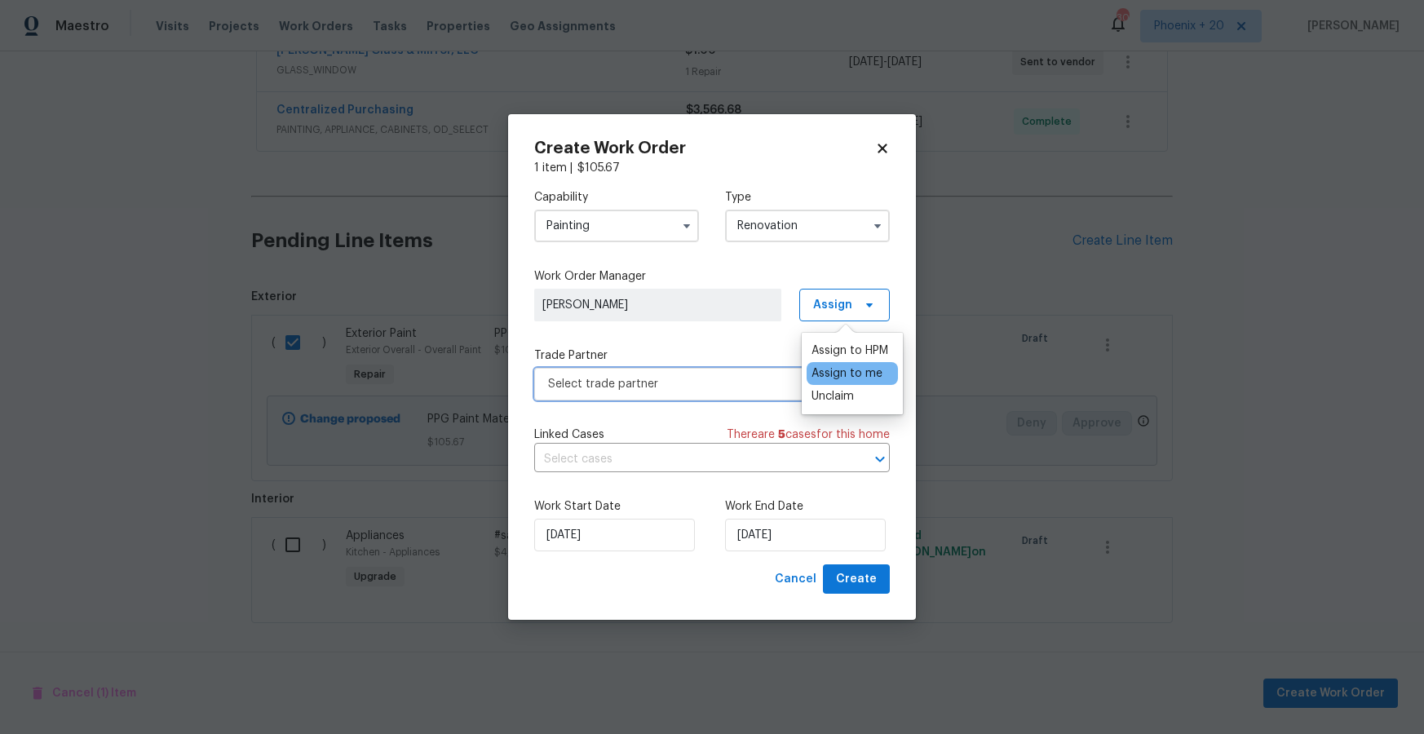
click at [722, 383] on span "Select trade partner" at bounding box center [700, 384] width 304 height 16
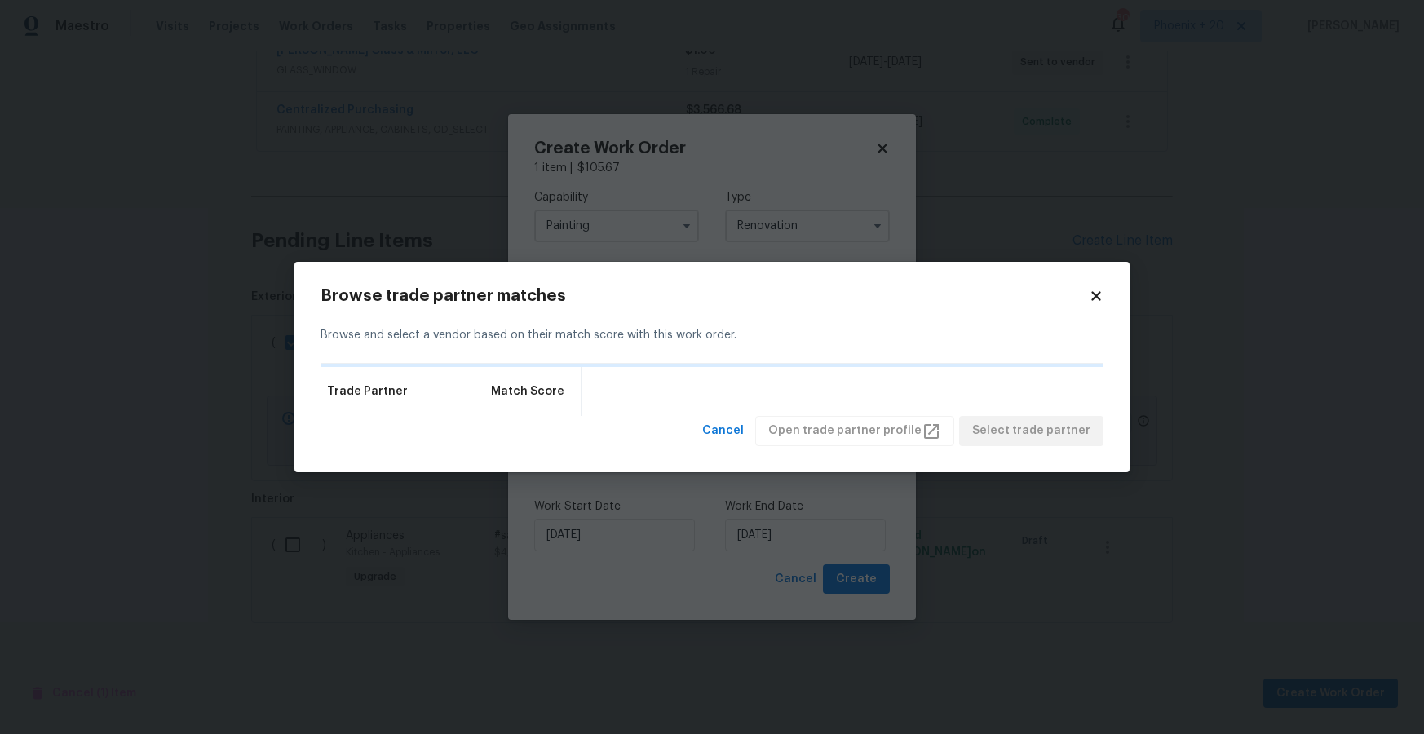
click at [1093, 293] on icon at bounding box center [1095, 296] width 9 height 9
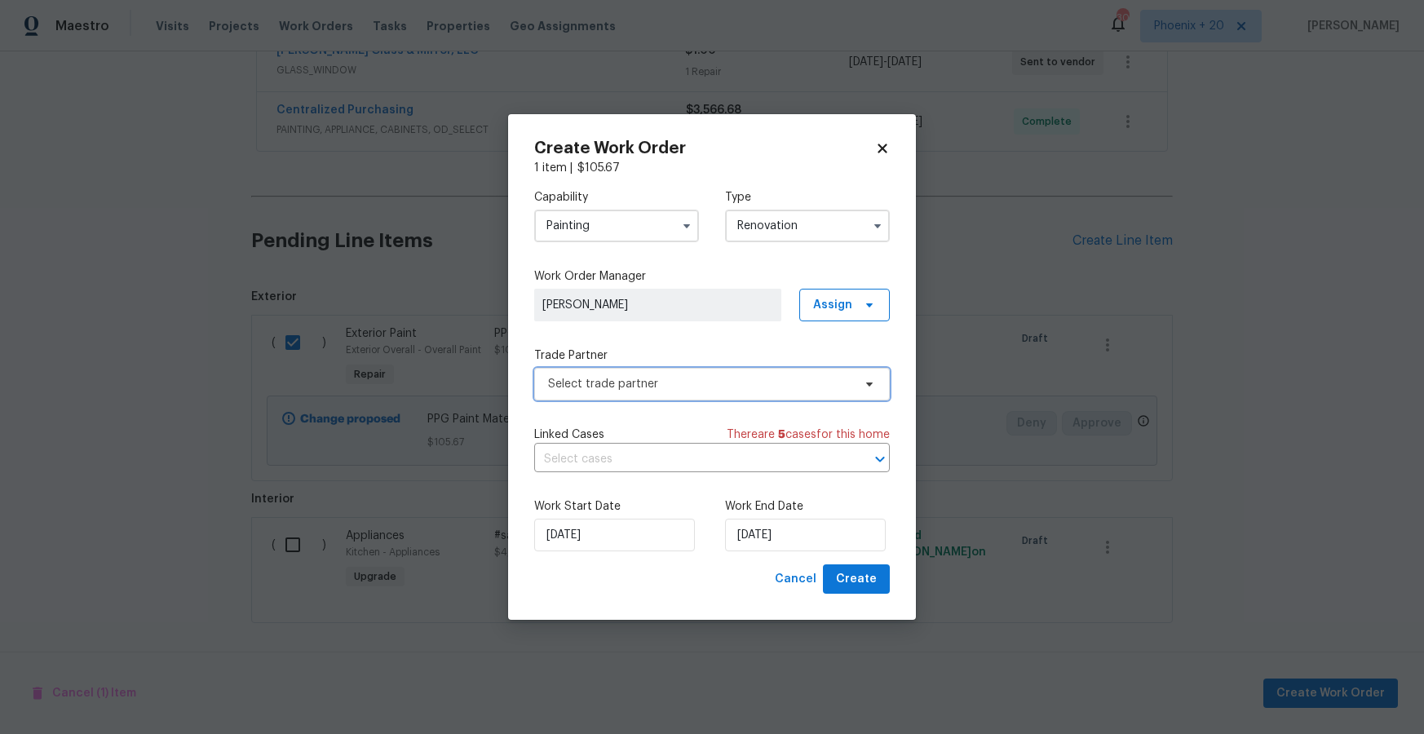
click at [671, 379] on span "Select trade partner" at bounding box center [700, 384] width 304 height 16
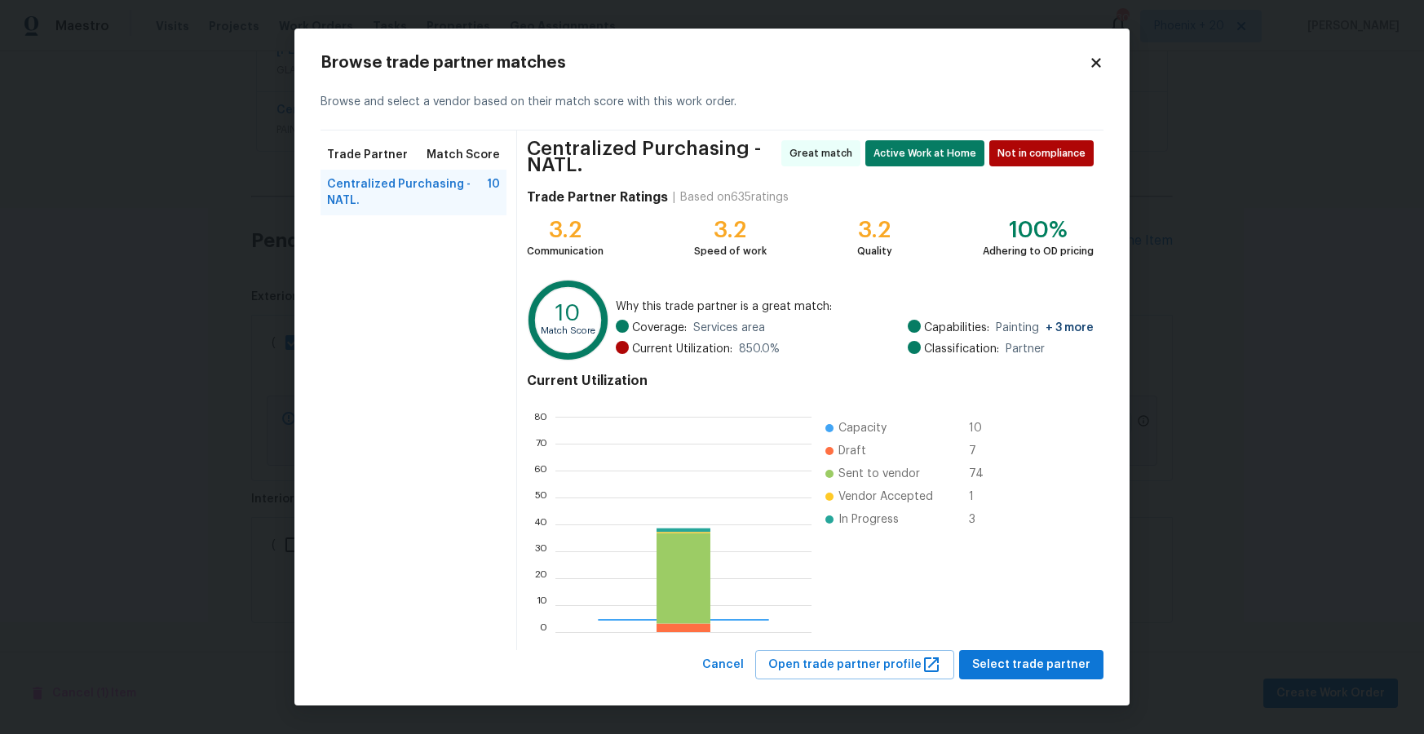
scroll to position [228, 256]
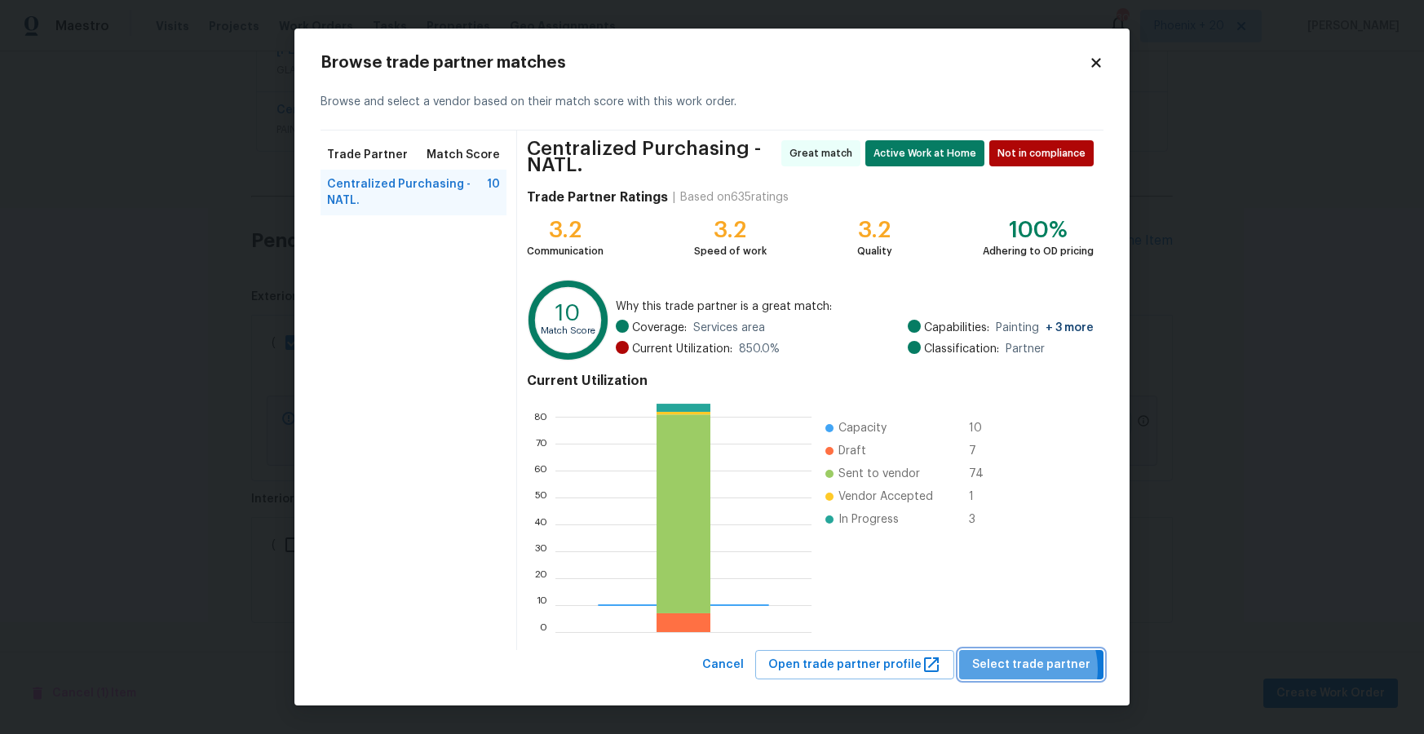
drag, startPoint x: 1027, startPoint y: 669, endPoint x: 1008, endPoint y: 661, distance: 20.9
click at [1027, 669] on span "Select trade partner" at bounding box center [1031, 665] width 118 height 20
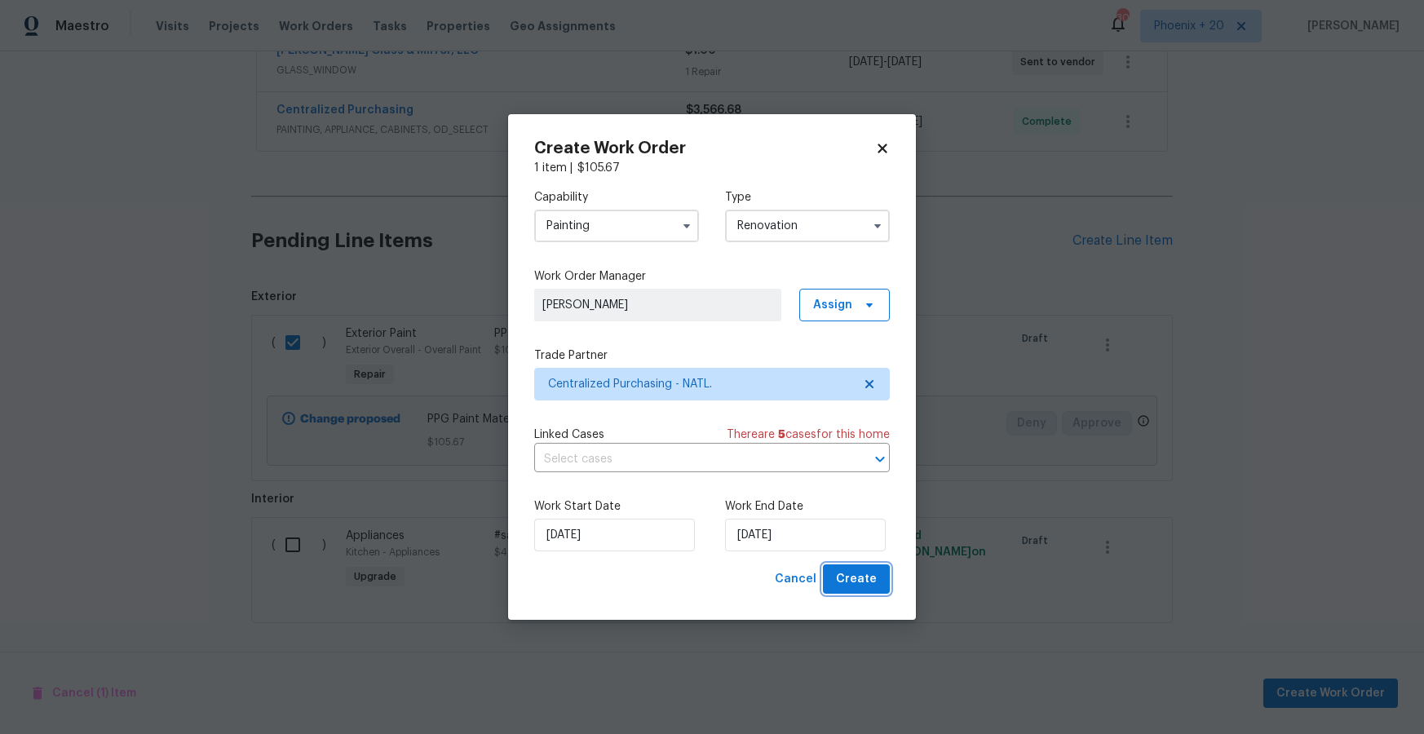
click at [838, 584] on button "Create" at bounding box center [856, 579] width 67 height 30
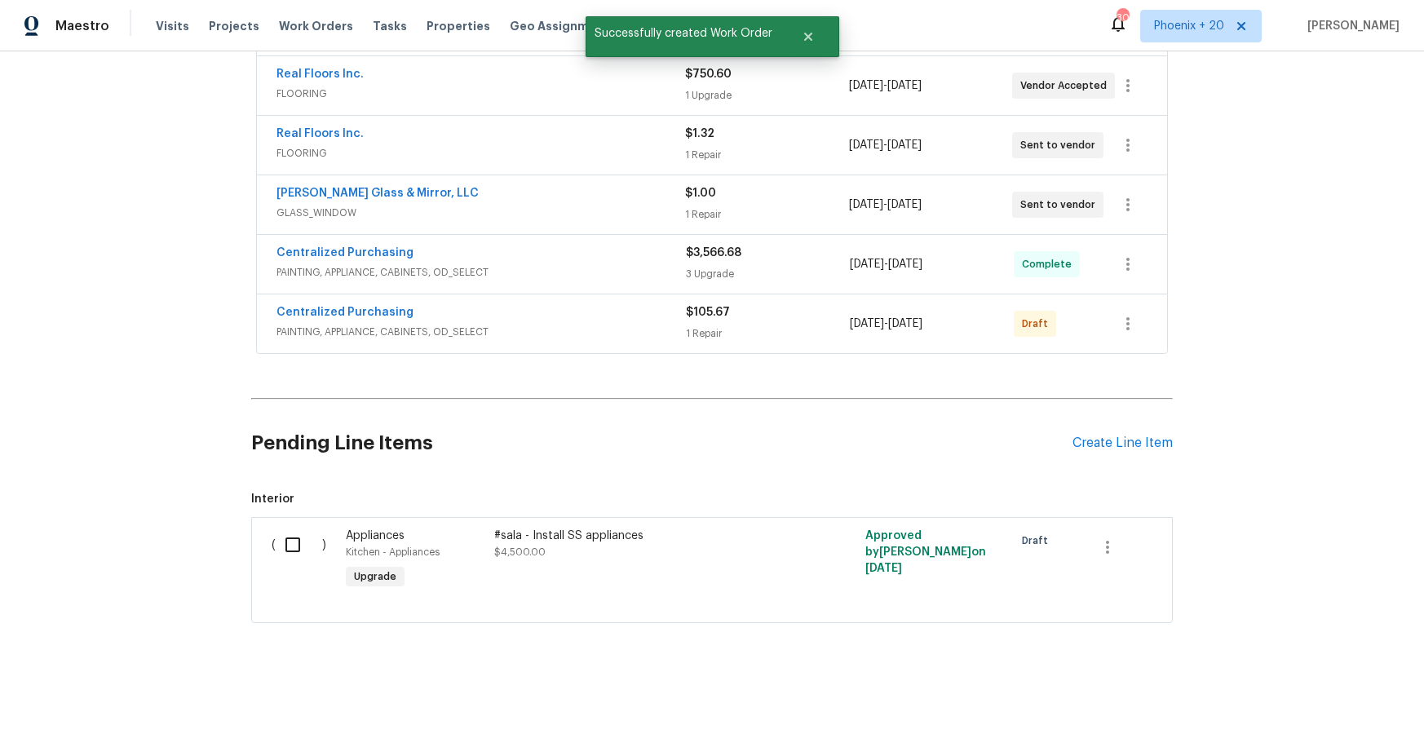
click at [1143, 334] on div at bounding box center [1127, 323] width 39 height 39
click at [1137, 326] on button "button" at bounding box center [1127, 323] width 39 height 39
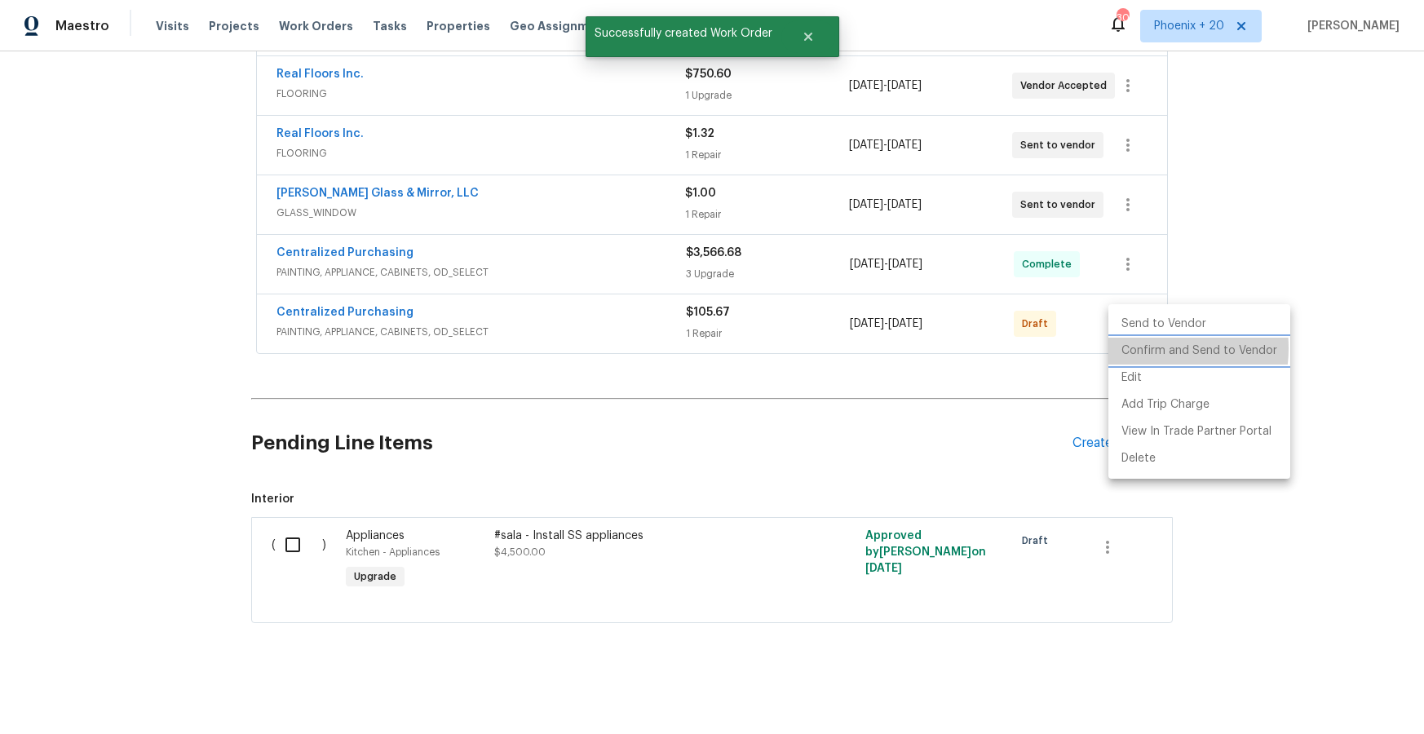
click at [1142, 348] on li "Confirm and Send to Vendor" at bounding box center [1199, 351] width 182 height 27
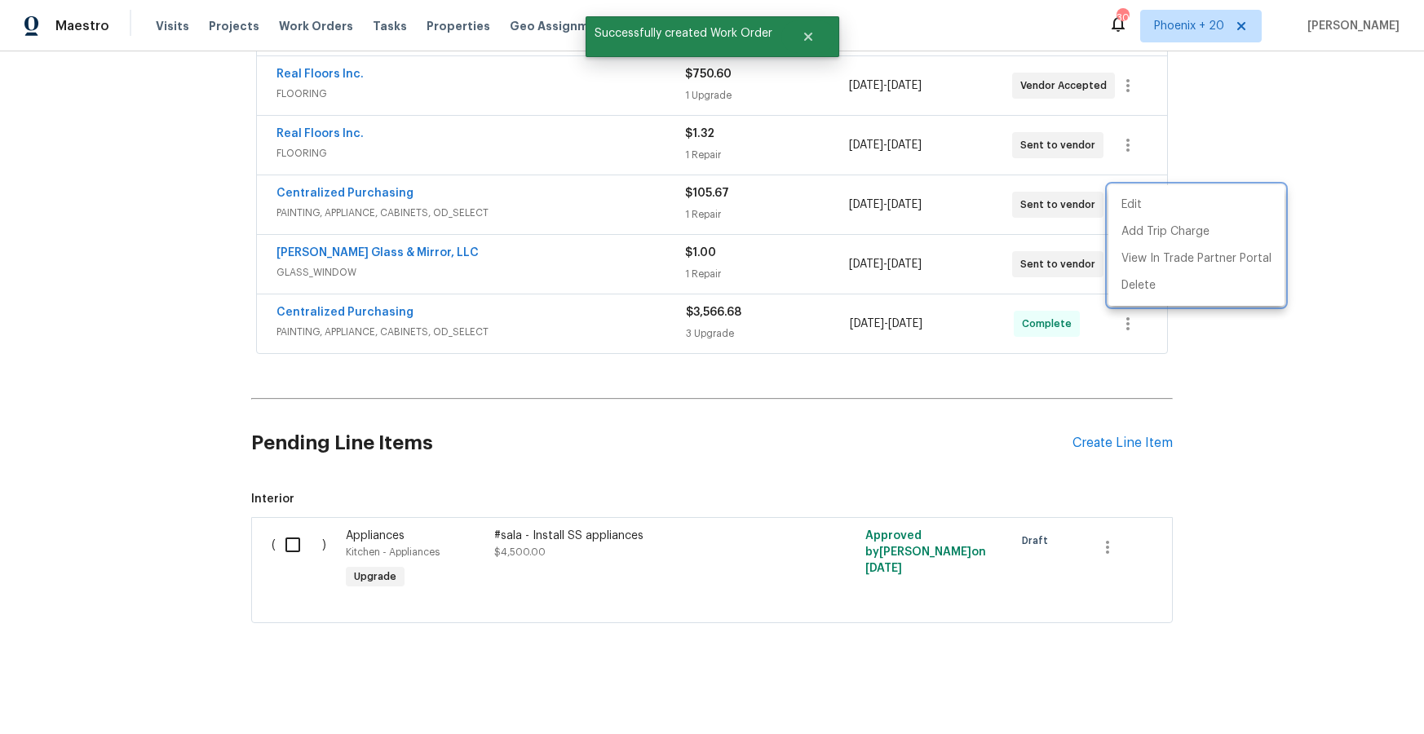
drag, startPoint x: 638, startPoint y: 196, endPoint x: 616, endPoint y: 200, distance: 22.4
click at [633, 197] on div at bounding box center [712, 367] width 1424 height 734
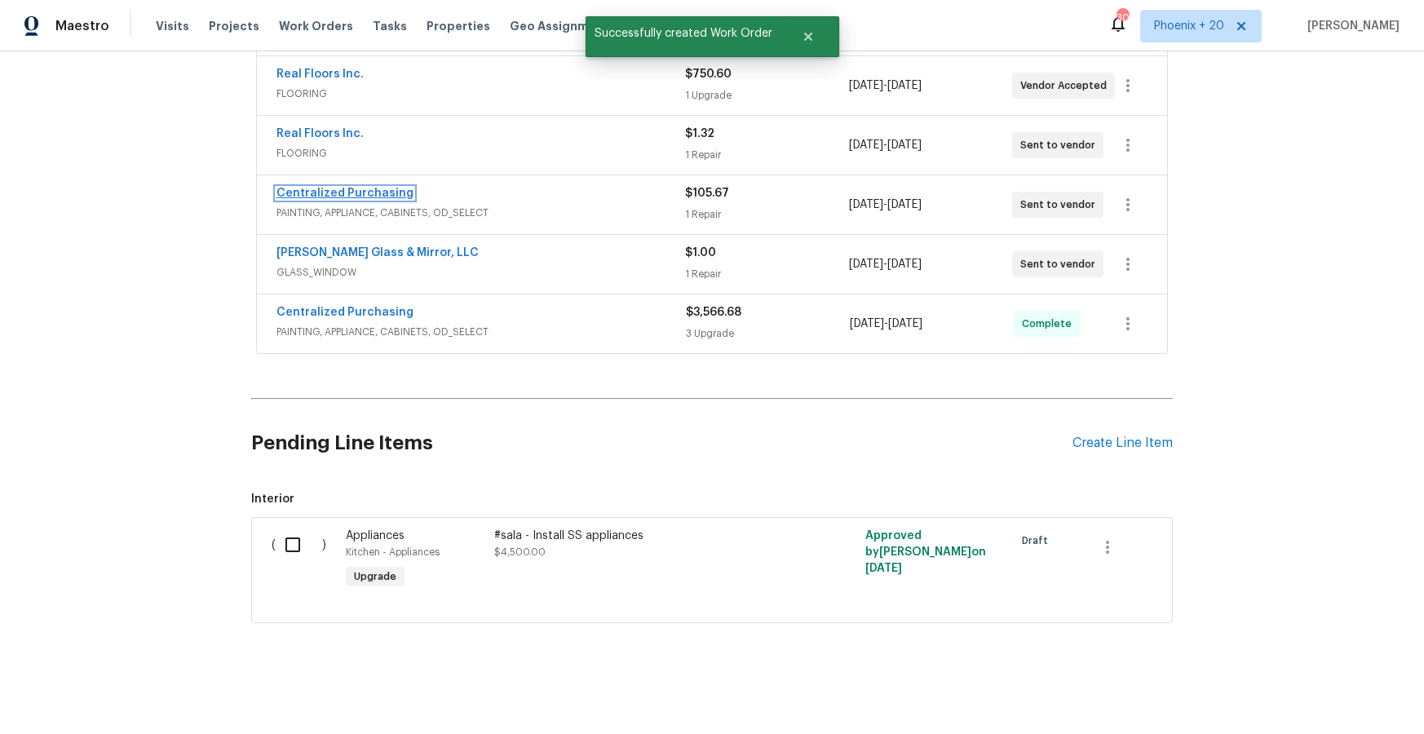
click at [318, 196] on link "Centralized Purchasing" at bounding box center [344, 193] width 137 height 11
